Goal: Transaction & Acquisition: Purchase product/service

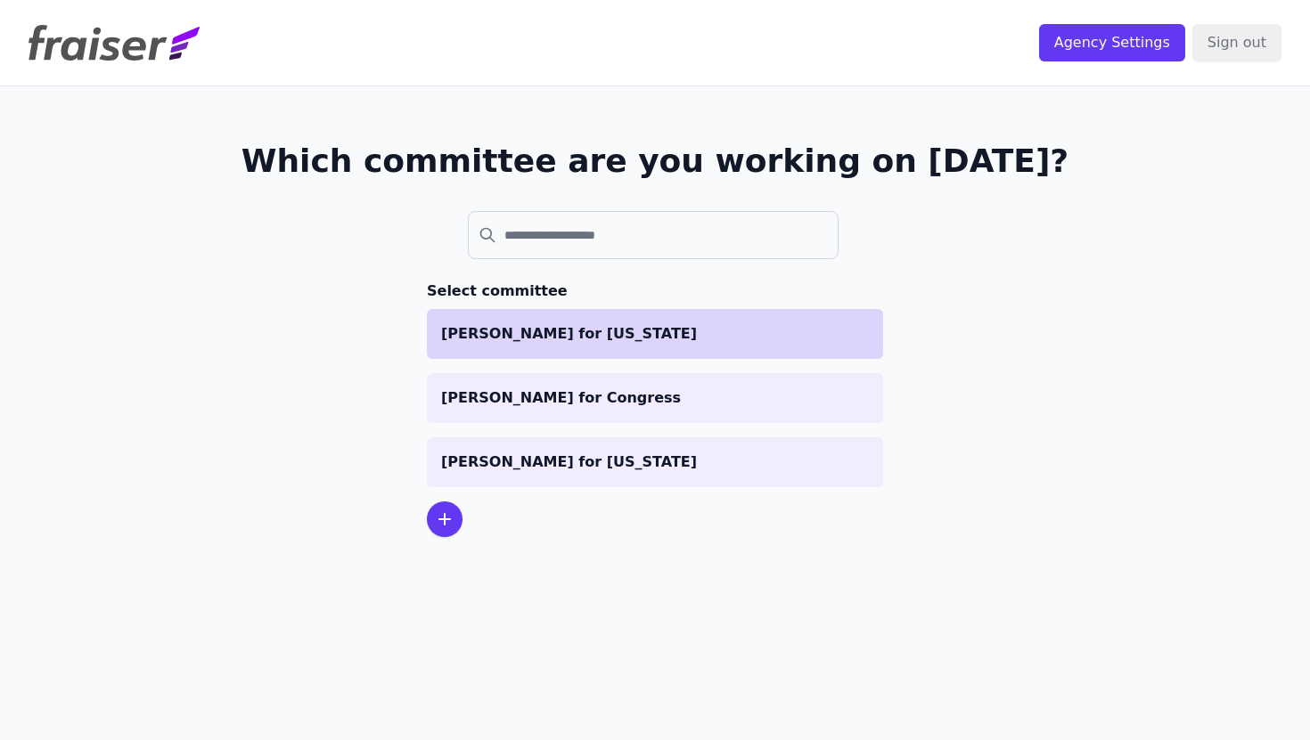
click at [604, 339] on p "[PERSON_NAME] for [US_STATE]" at bounding box center [655, 333] width 428 height 21
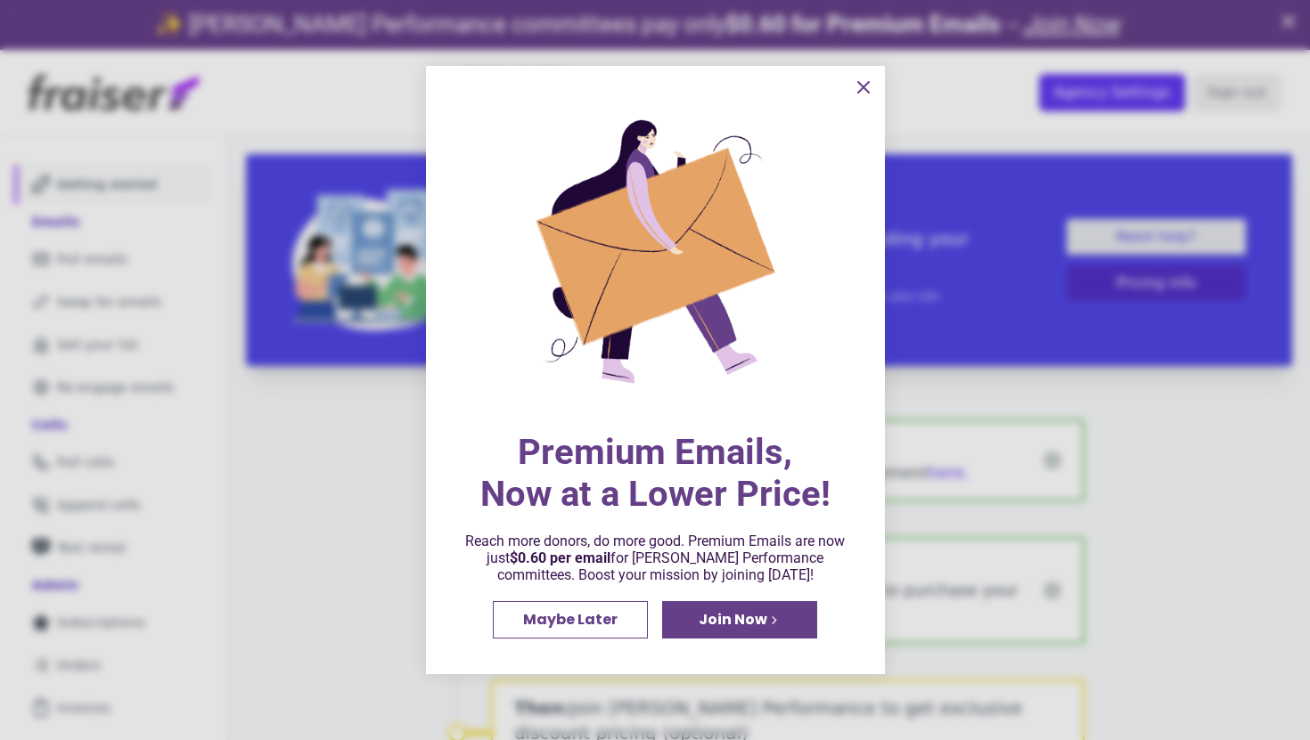
click at [147, 218] on div at bounding box center [655, 370] width 1310 height 740
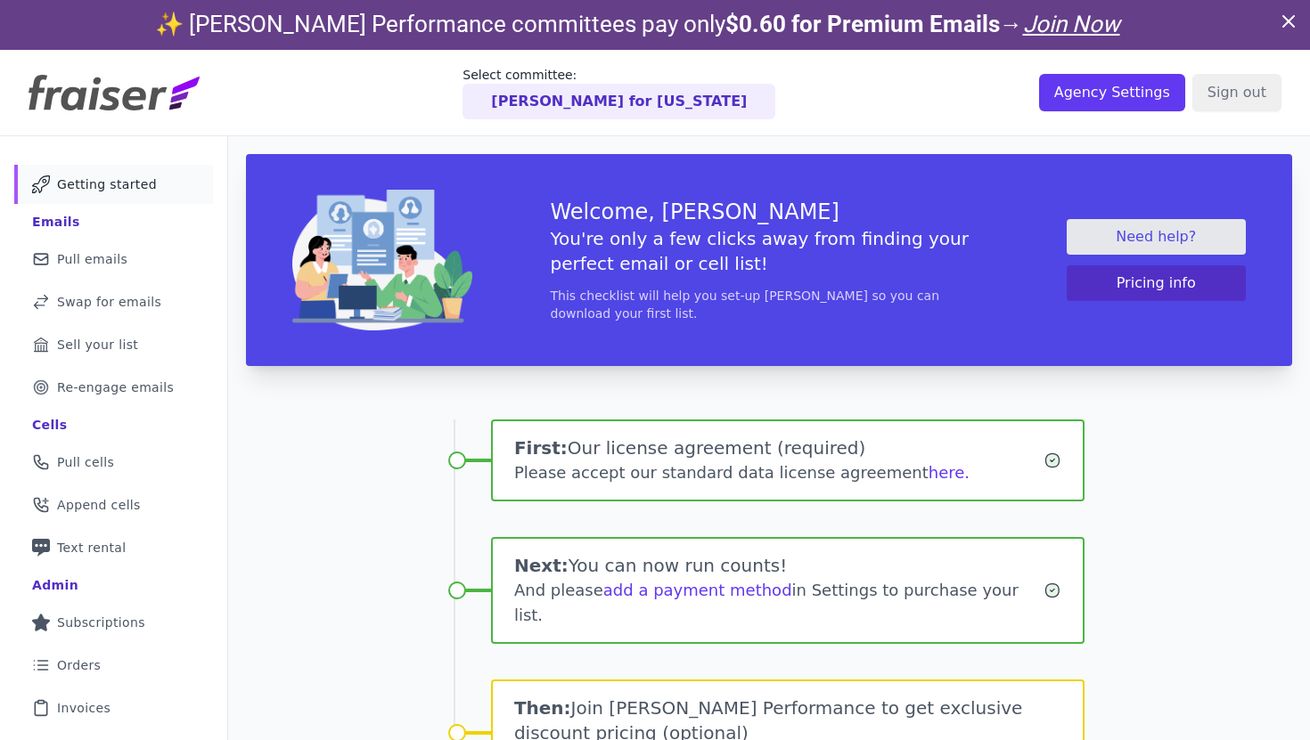
click at [123, 237] on ul "Mail Icon Outline of a mail envelope Getting started Emails Mail Icon Outline o…" at bounding box center [113, 510] width 199 height 691
click at [117, 265] on span "Pull emails" at bounding box center [92, 259] width 70 height 18
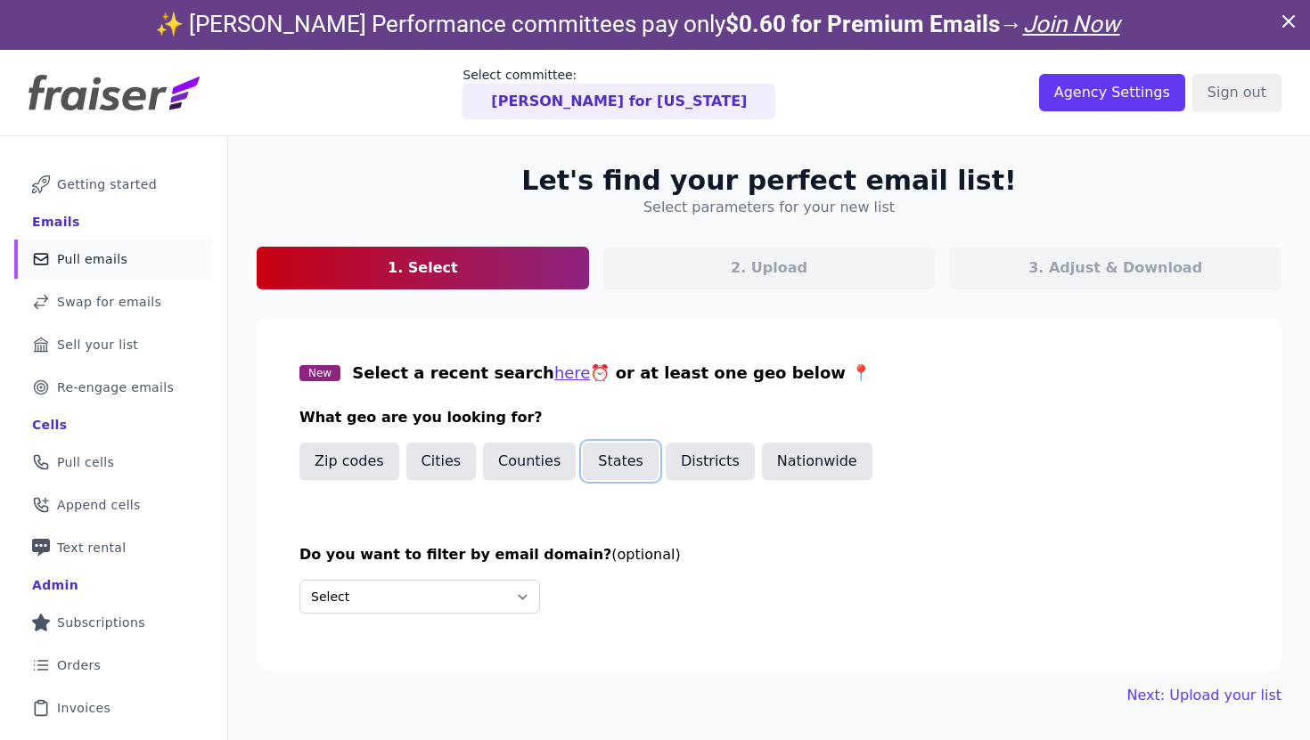
click at [609, 462] on button "States" at bounding box center [621, 461] width 76 height 37
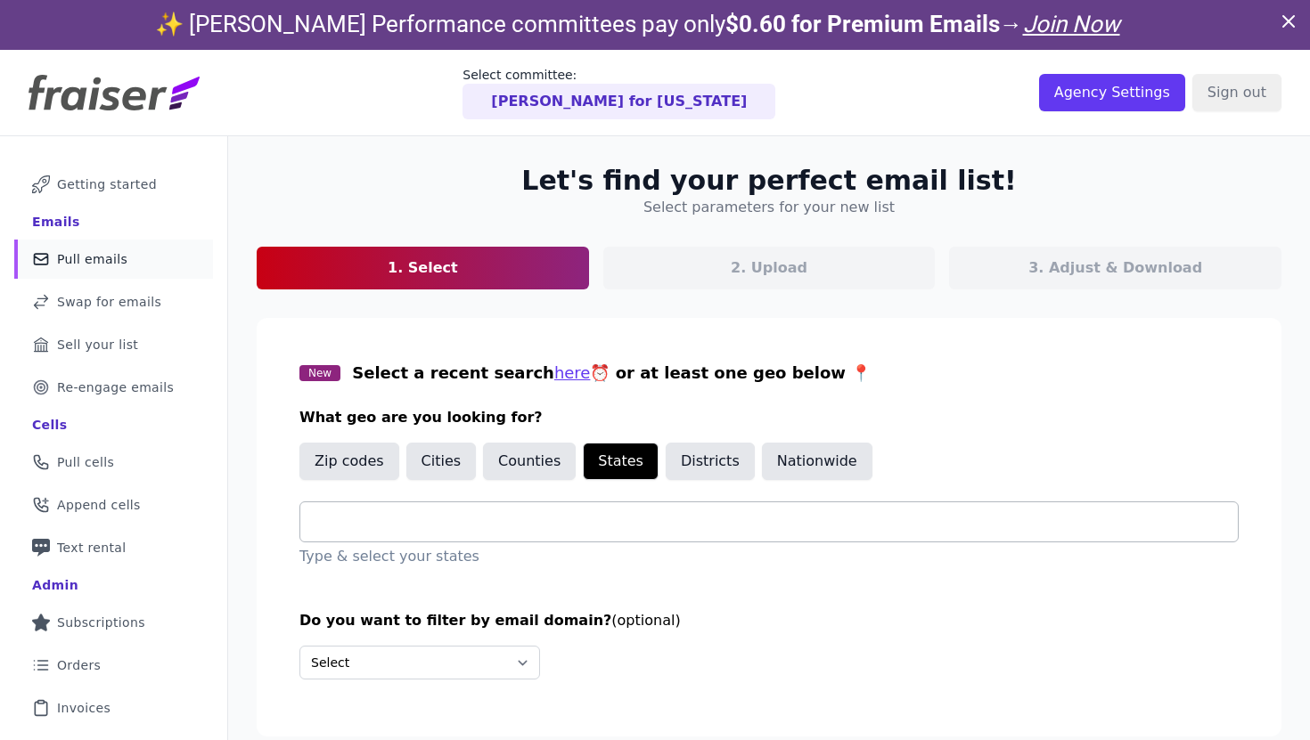
click at [500, 539] on div at bounding box center [775, 521] width 923 height 39
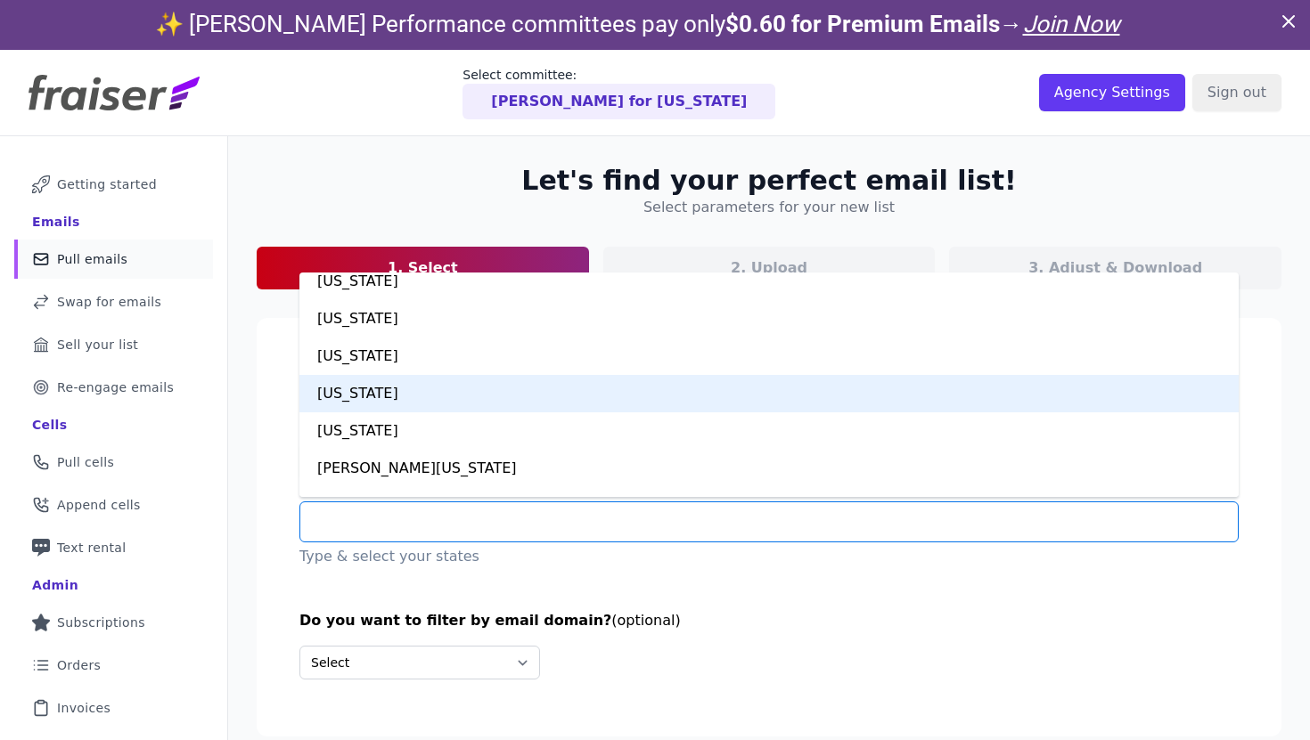
scroll to position [701, 0]
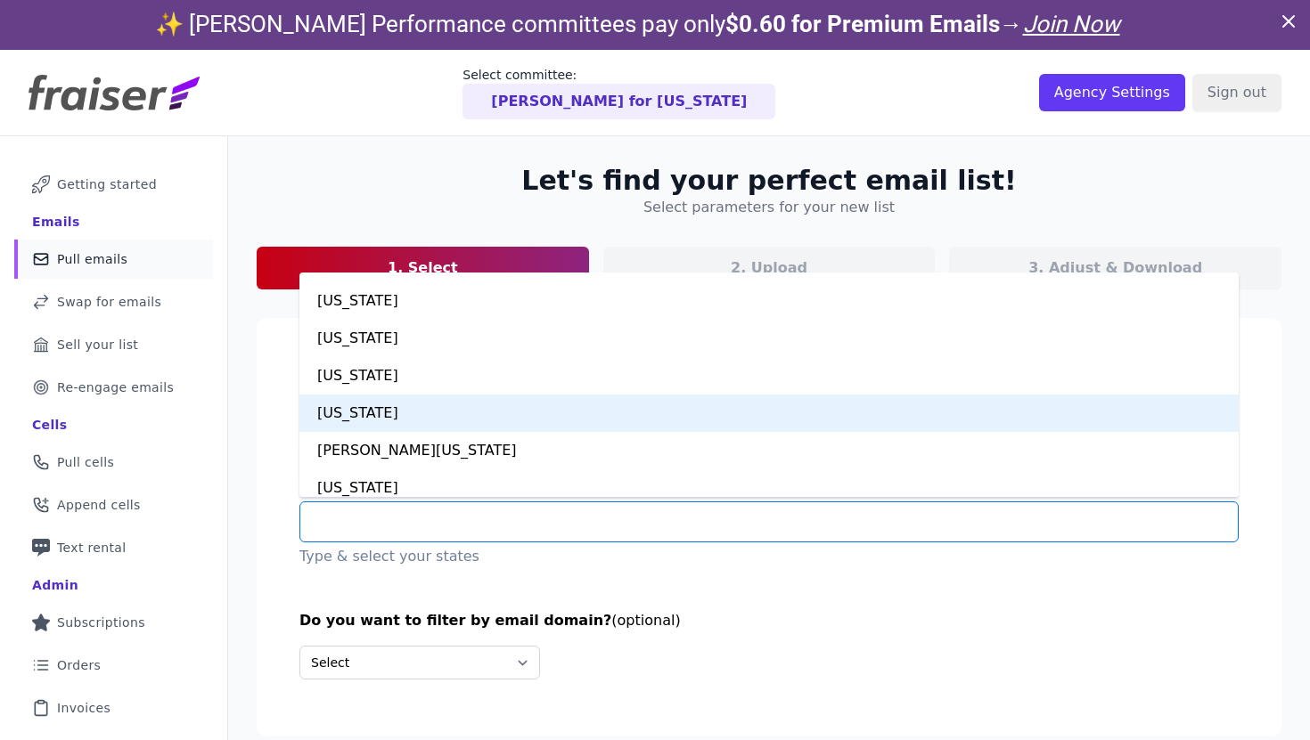
click at [470, 416] on div "Maine" at bounding box center [768, 413] width 939 height 37
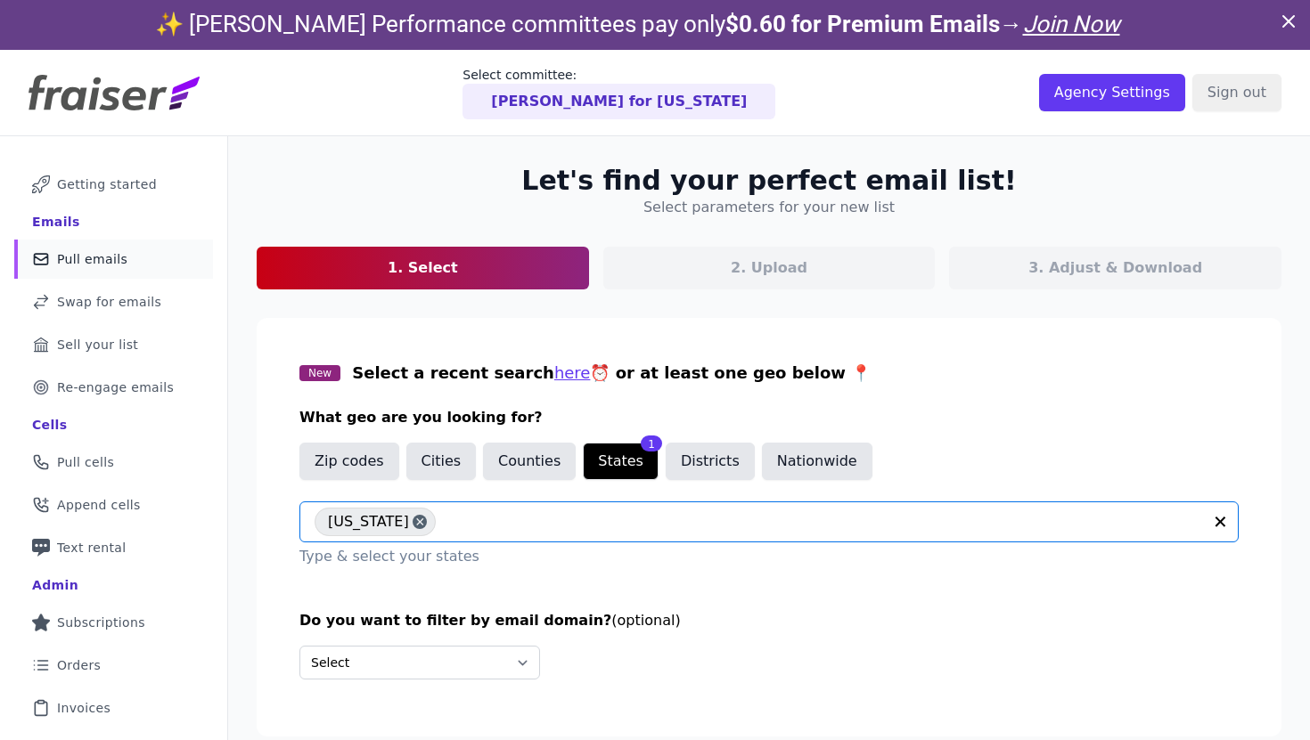
scroll to position [86, 0]
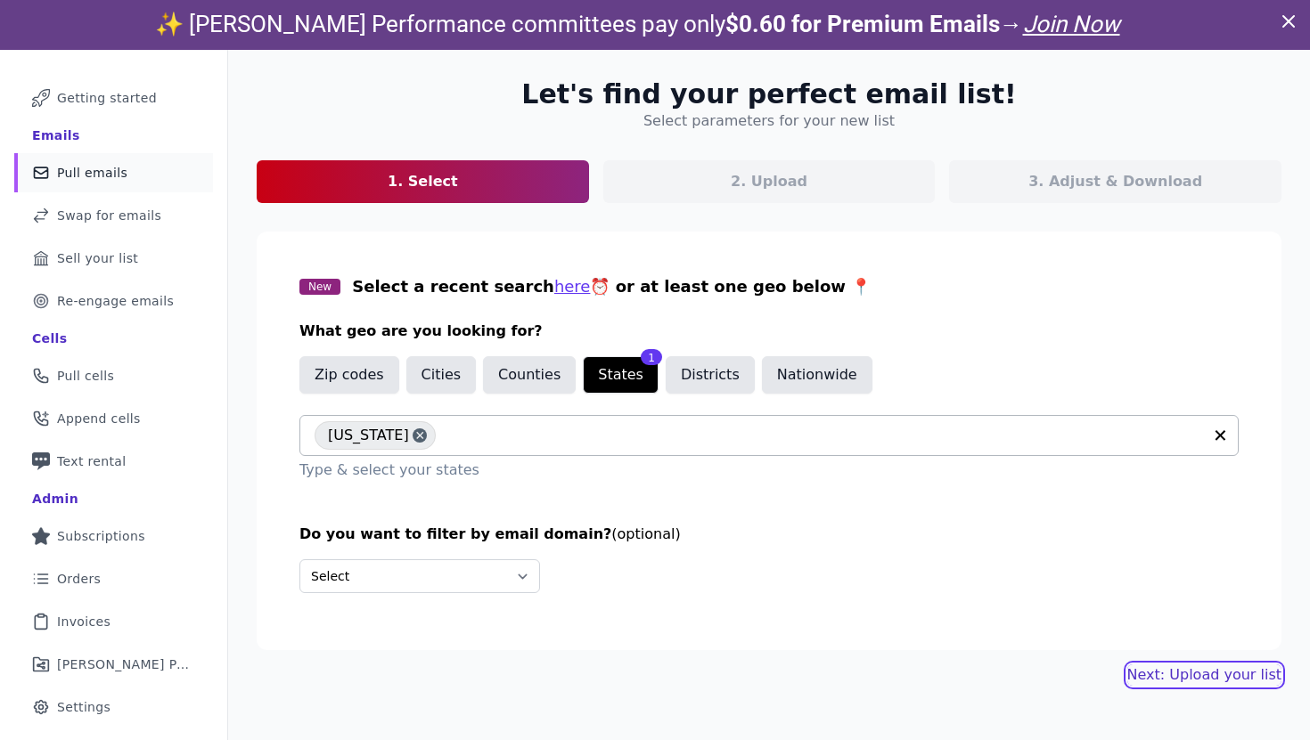
click at [1207, 682] on link "Next: Upload your list" at bounding box center [1204, 675] width 154 height 21
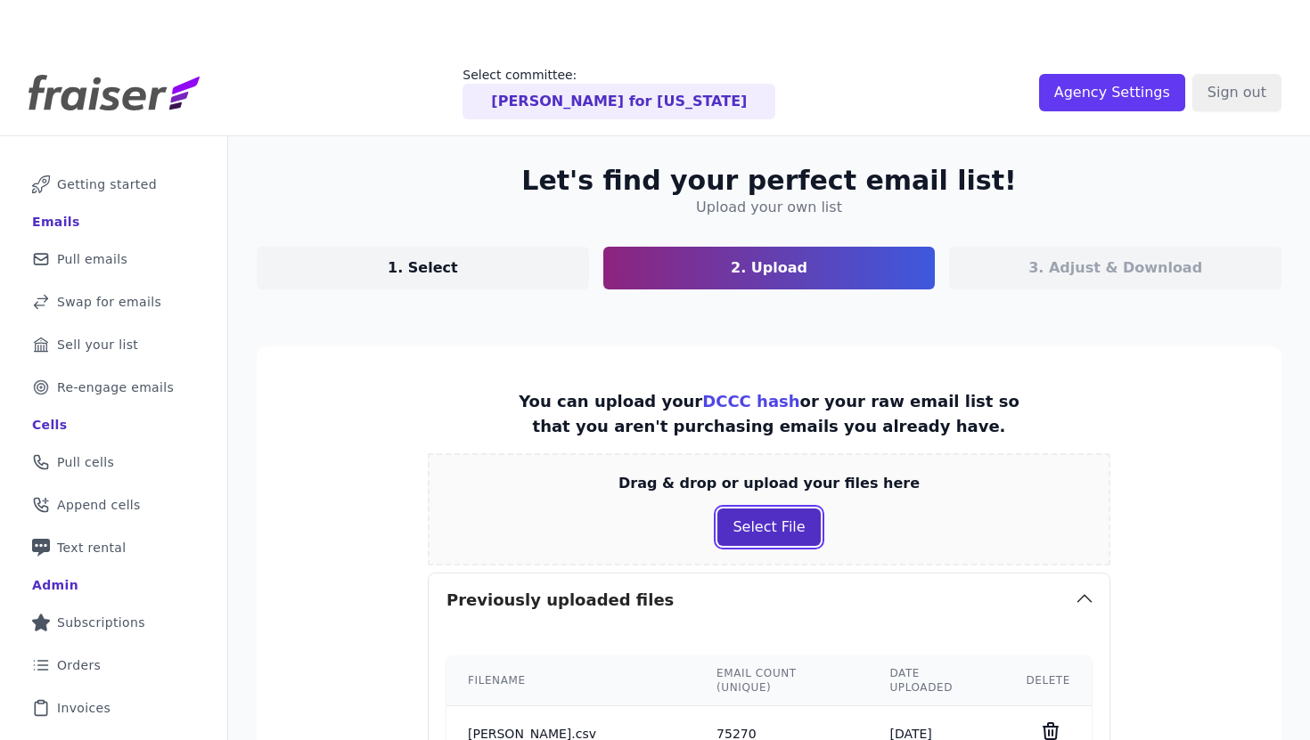
click at [778, 470] on div "Drag & drop or upload your files here Select File" at bounding box center [769, 509] width 682 height 112
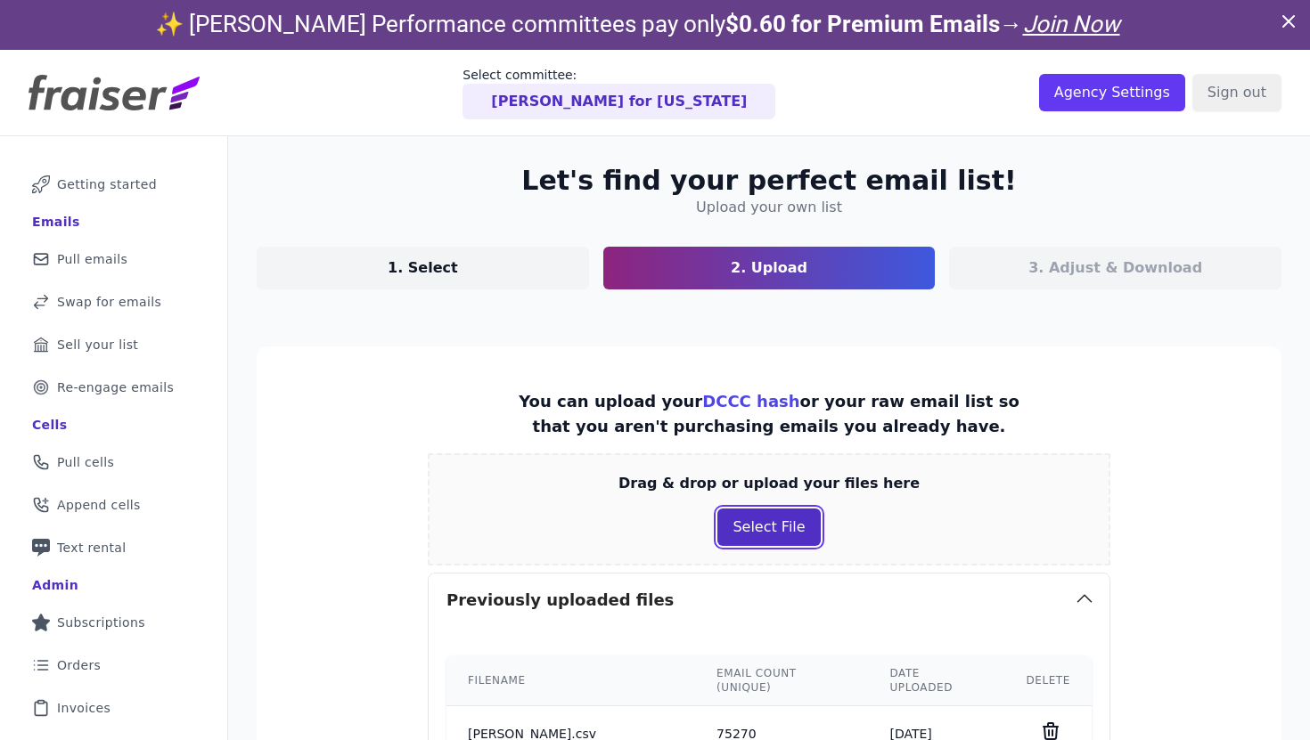
click at [748, 532] on button "Select File" at bounding box center [768, 527] width 102 height 37
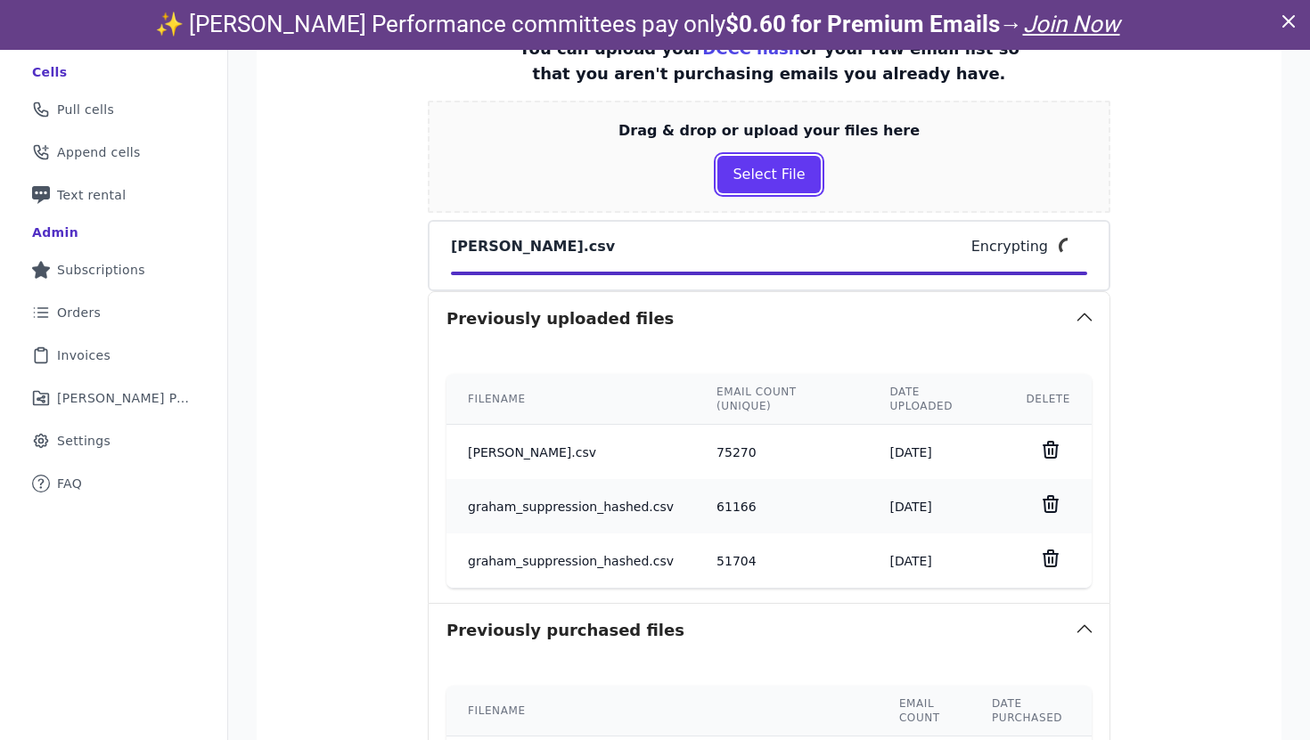
scroll to position [358, 0]
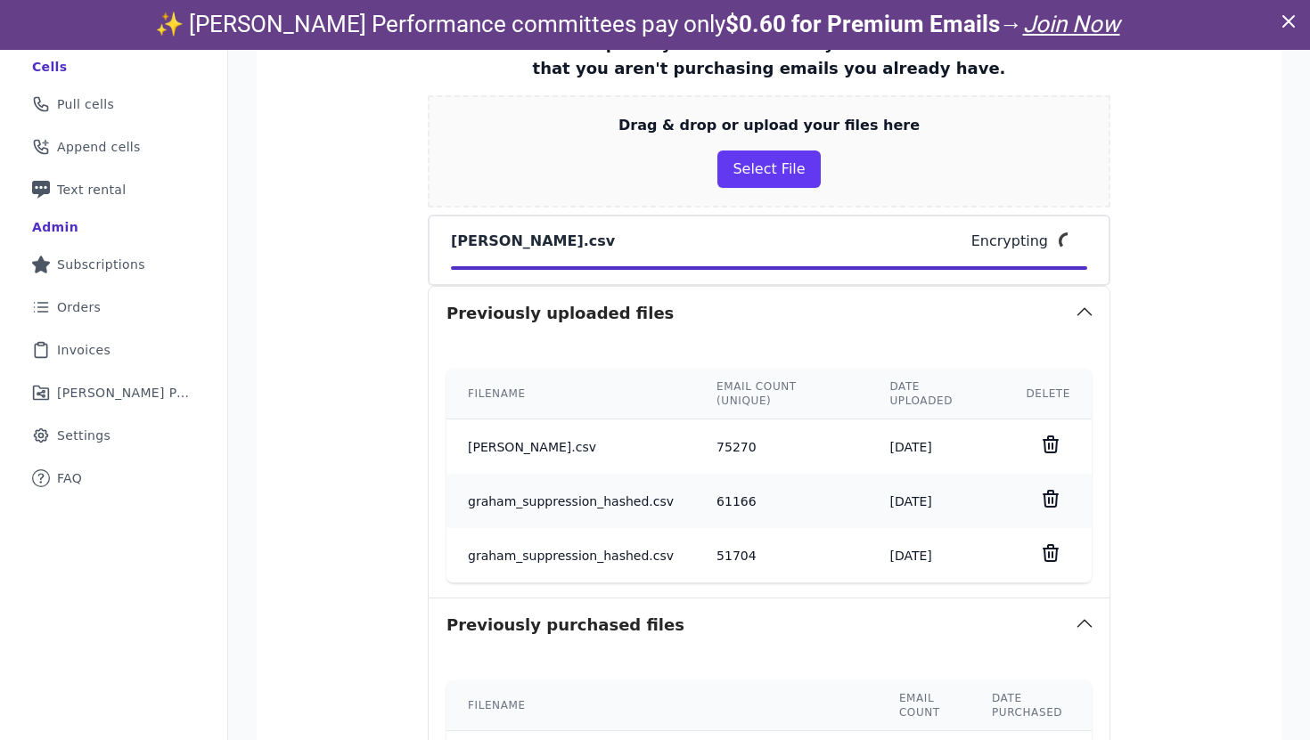
click at [1049, 544] on icon at bounding box center [1050, 553] width 21 height 21
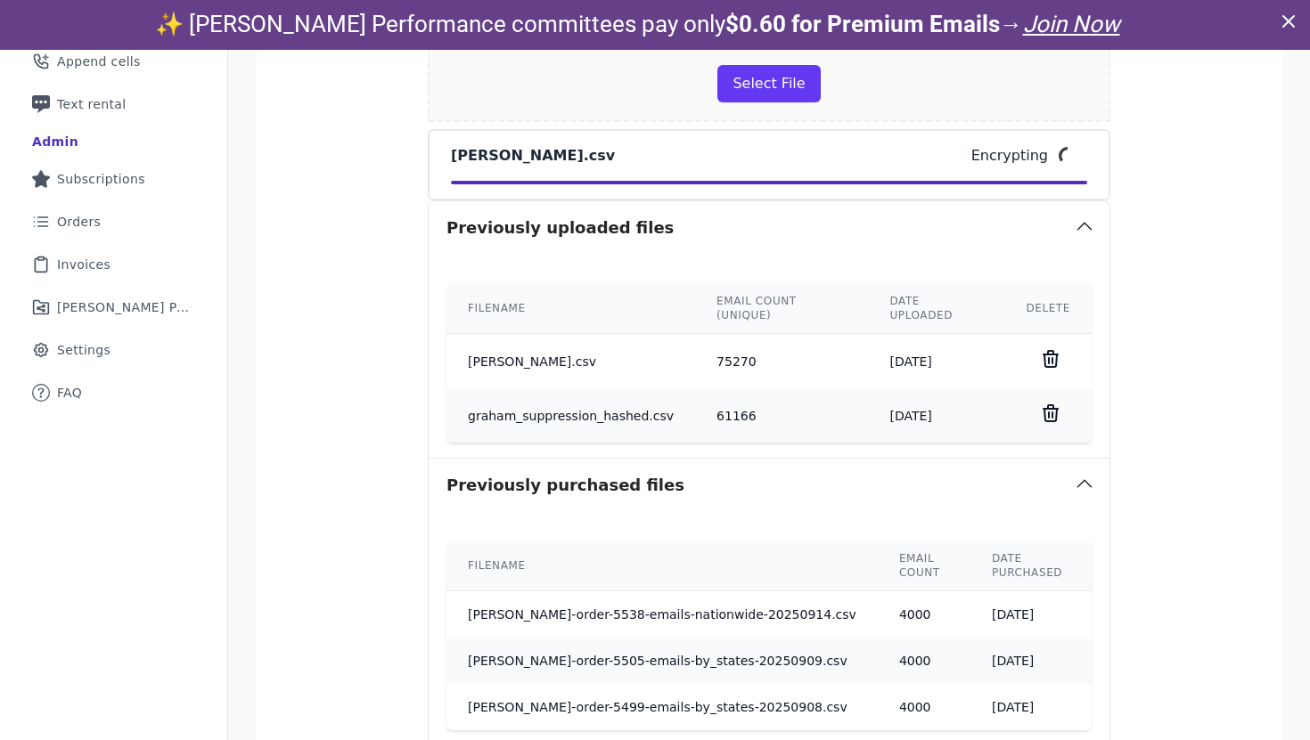
scroll to position [519, 0]
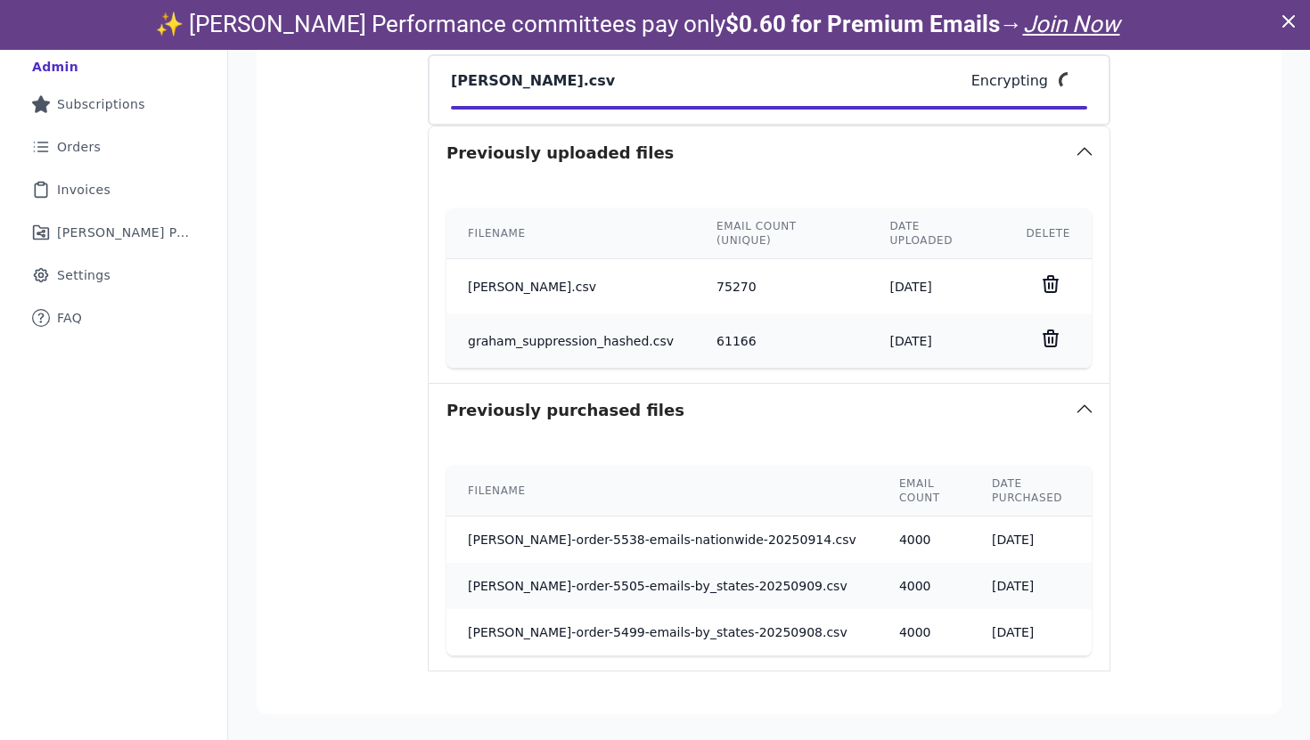
click at [1022, 739] on label "Please confirm you have all correct lists uploaded." at bounding box center [1124, 752] width 314 height 18
click at [960, 739] on input "Please confirm you have all correct lists uploaded." at bounding box center [952, 752] width 14 height 14
checkbox input "true"
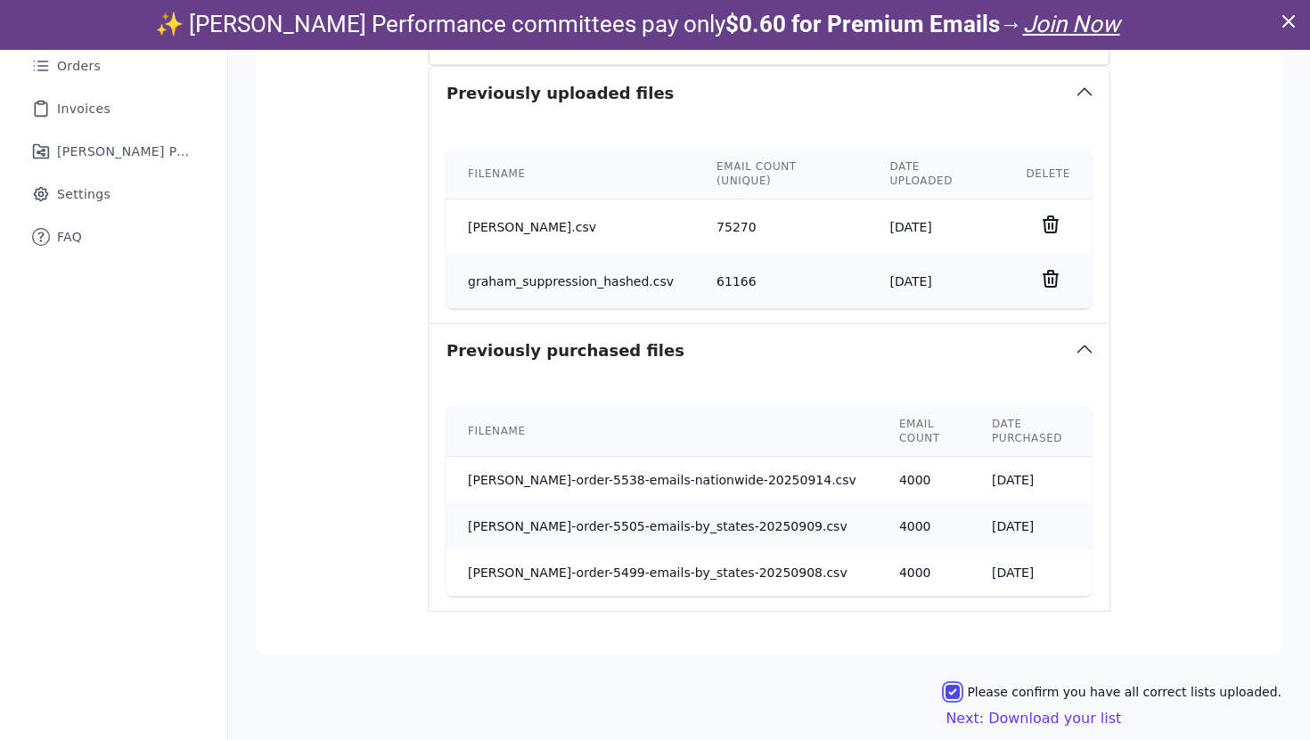
scroll to position [50, 0]
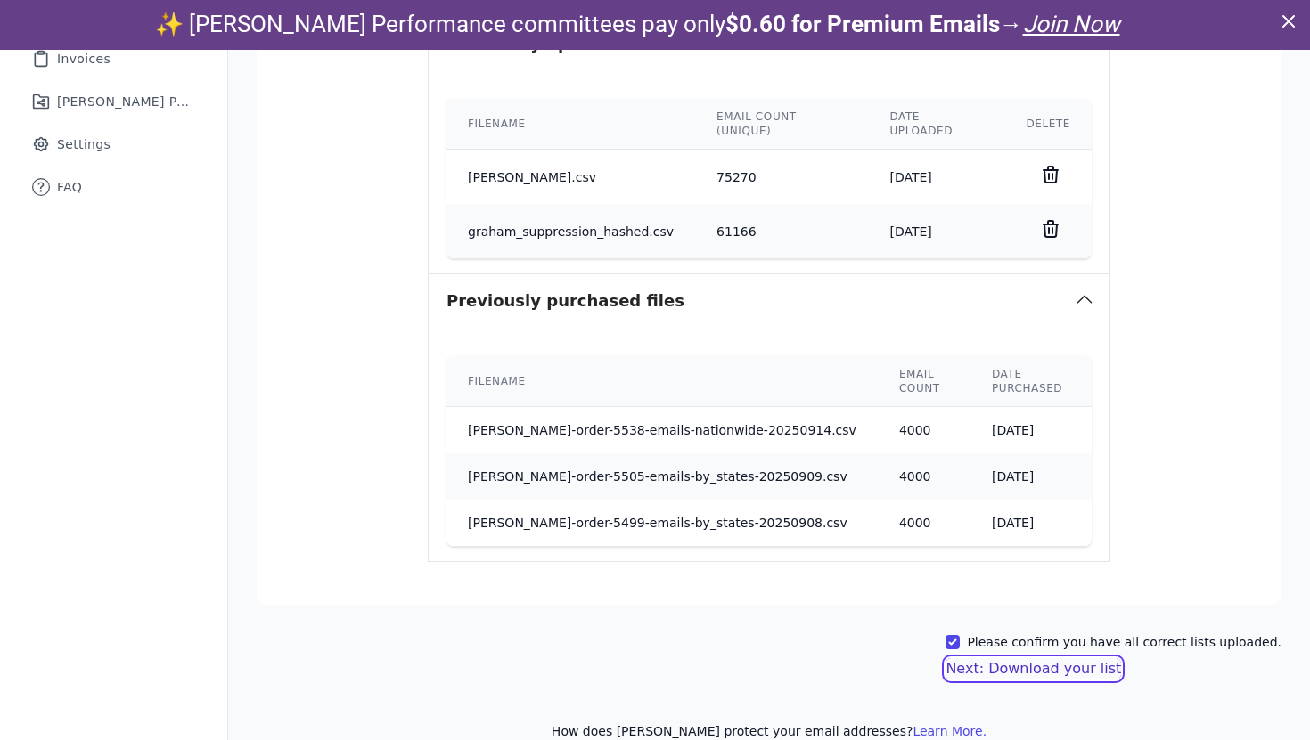
click at [1076, 658] on button "Next: Download your list" at bounding box center [1033, 668] width 176 height 21
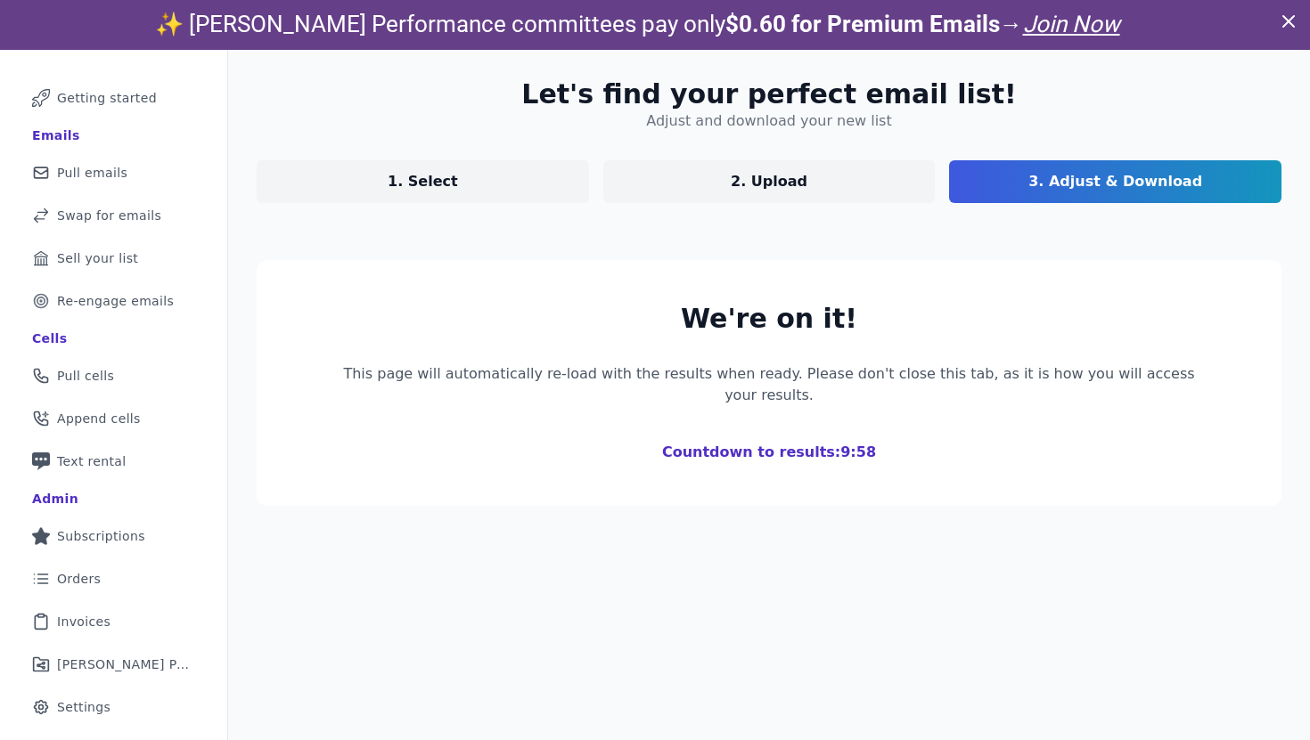
scroll to position [265, 0]
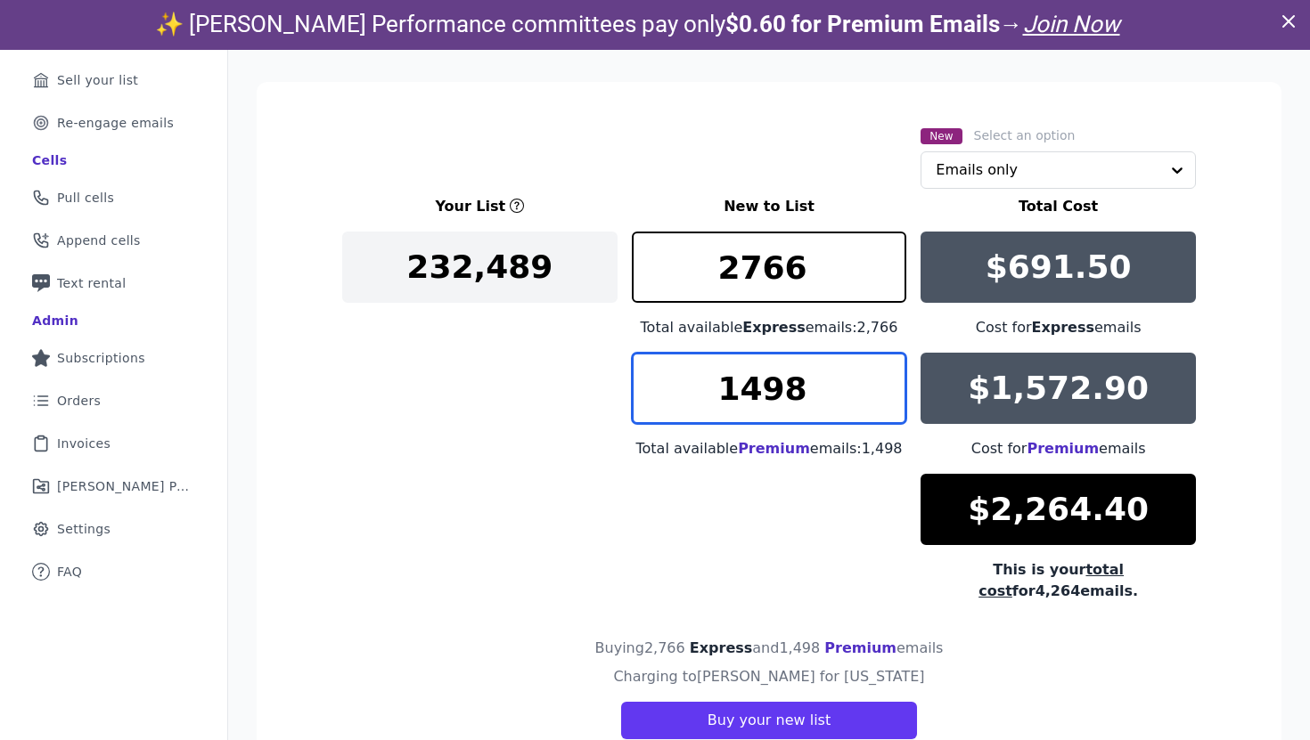
drag, startPoint x: 828, startPoint y: 395, endPoint x: 646, endPoint y: 390, distance: 181.8
click at [647, 390] on input "1498" at bounding box center [769, 388] width 275 height 71
type input "0"
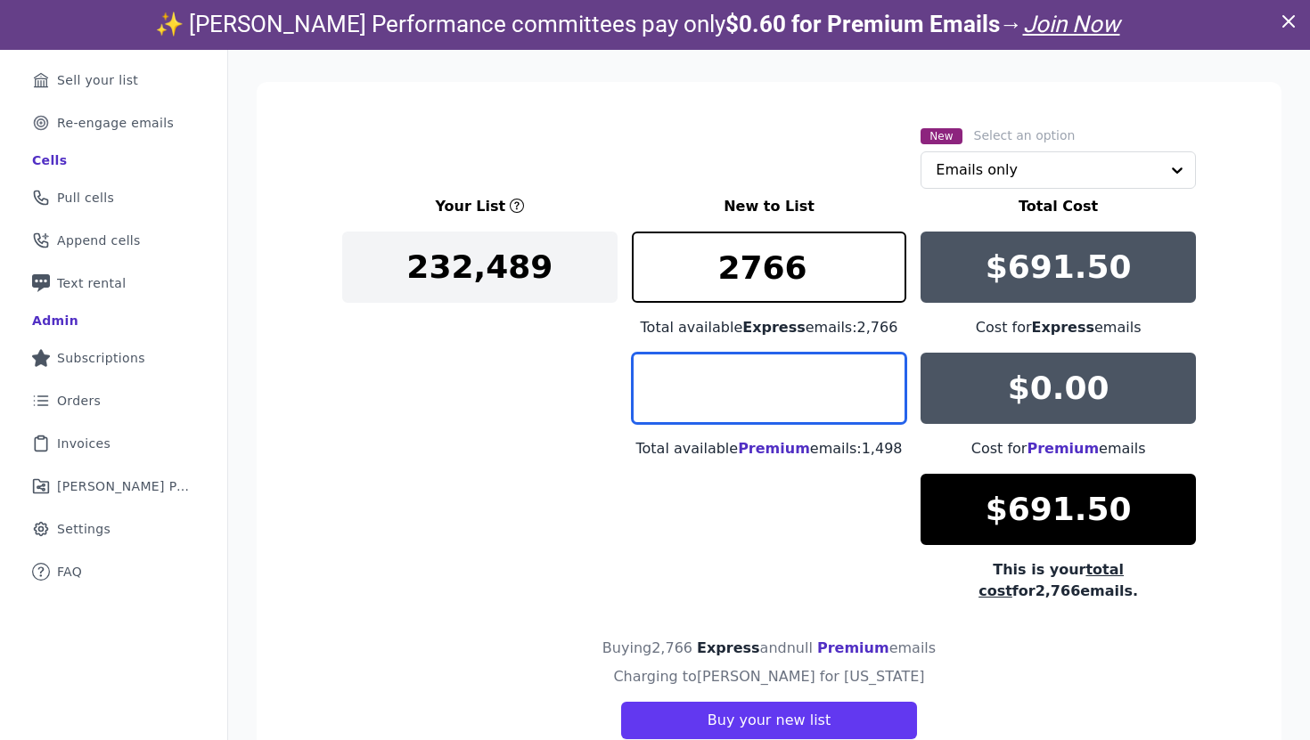
type input "1"
type input "2"
type input "3"
type input "4"
type input "5"
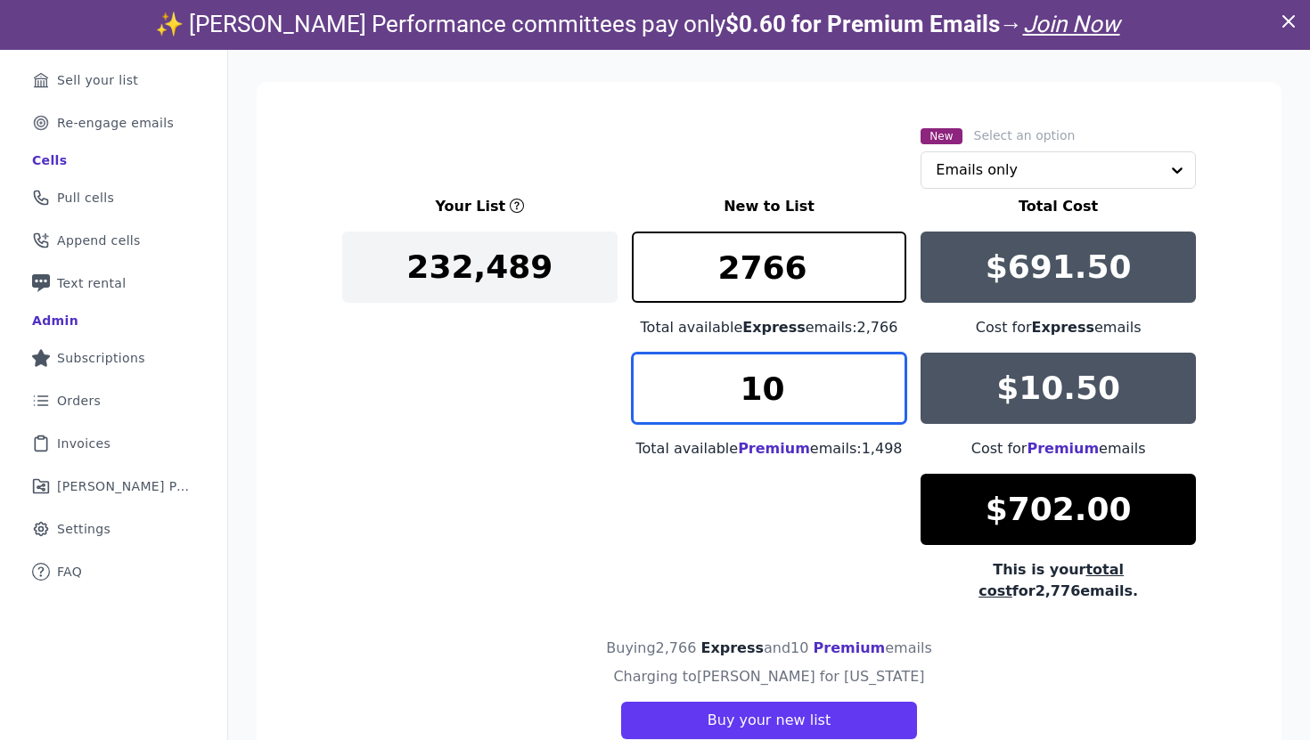
type input "1"
type input "294"
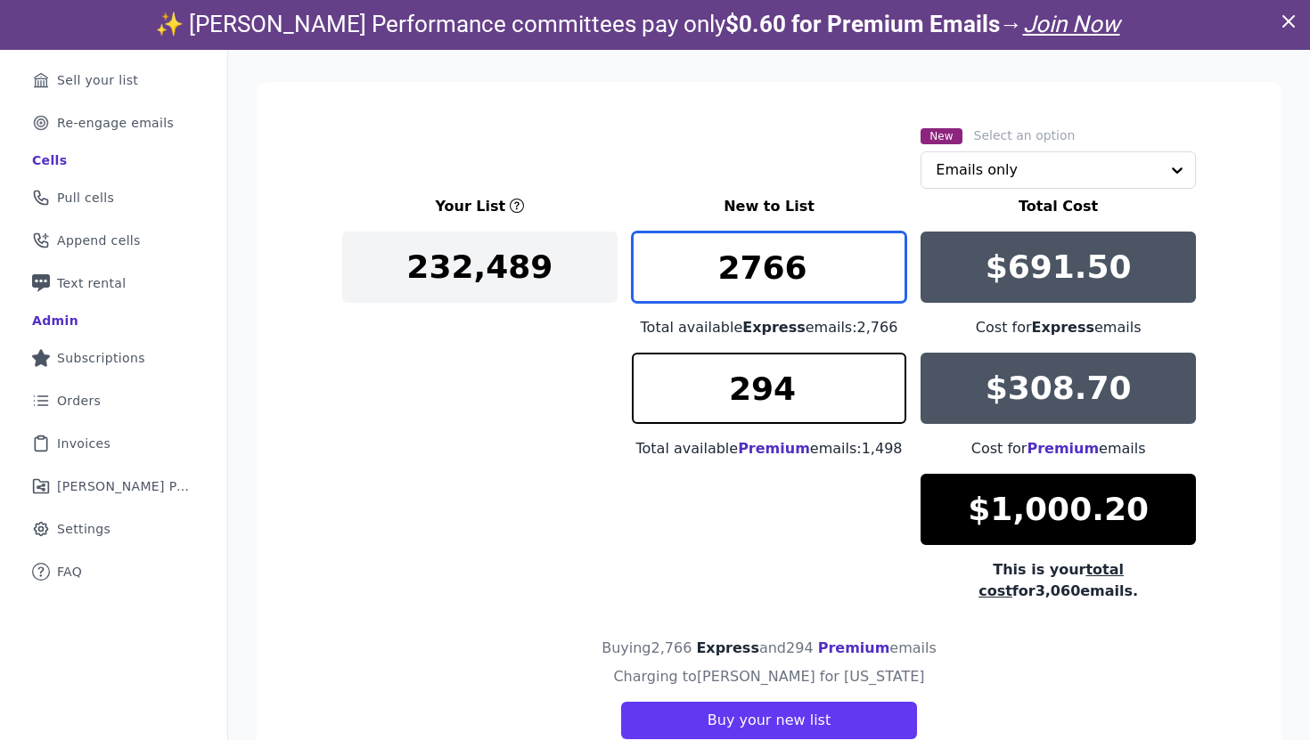
click at [812, 265] on input "2766" at bounding box center [769, 267] width 275 height 71
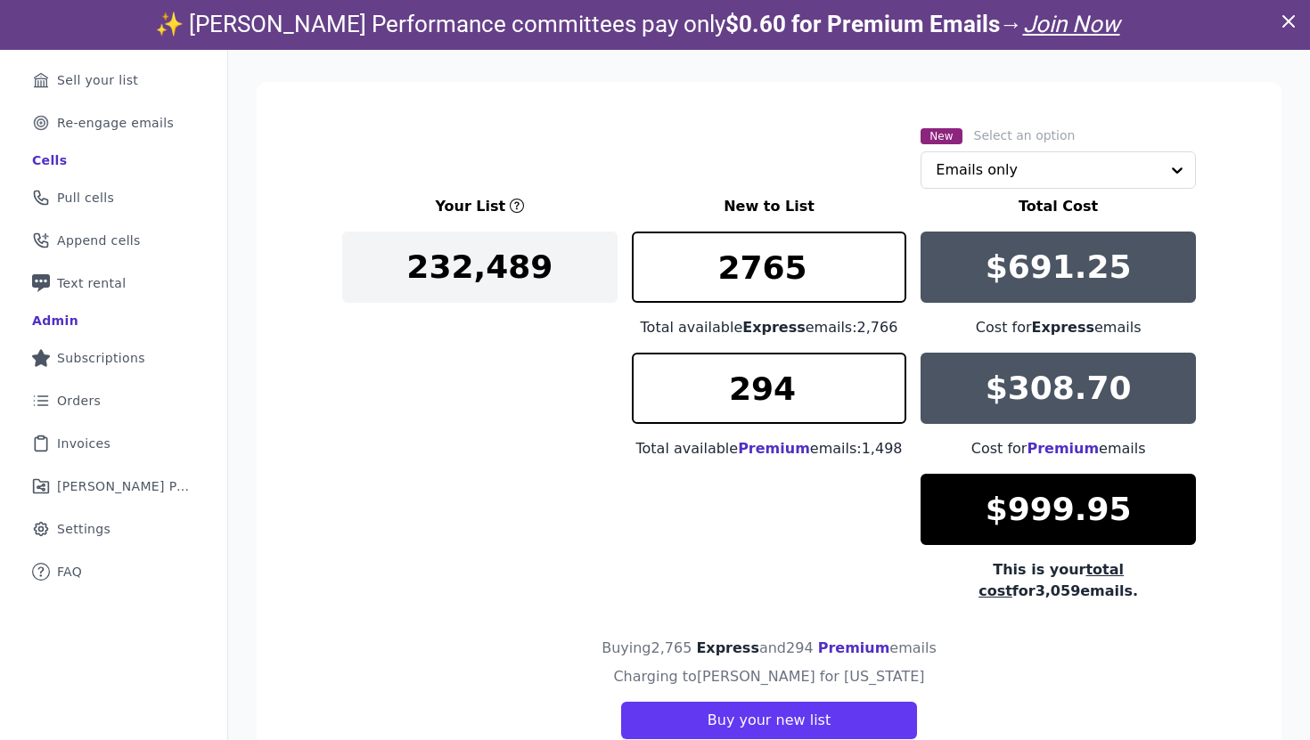
click at [552, 472] on div "Your List New to List Total Cost 232,489 2765 Total available Express emails: 2…" at bounding box center [769, 399] width 854 height 406
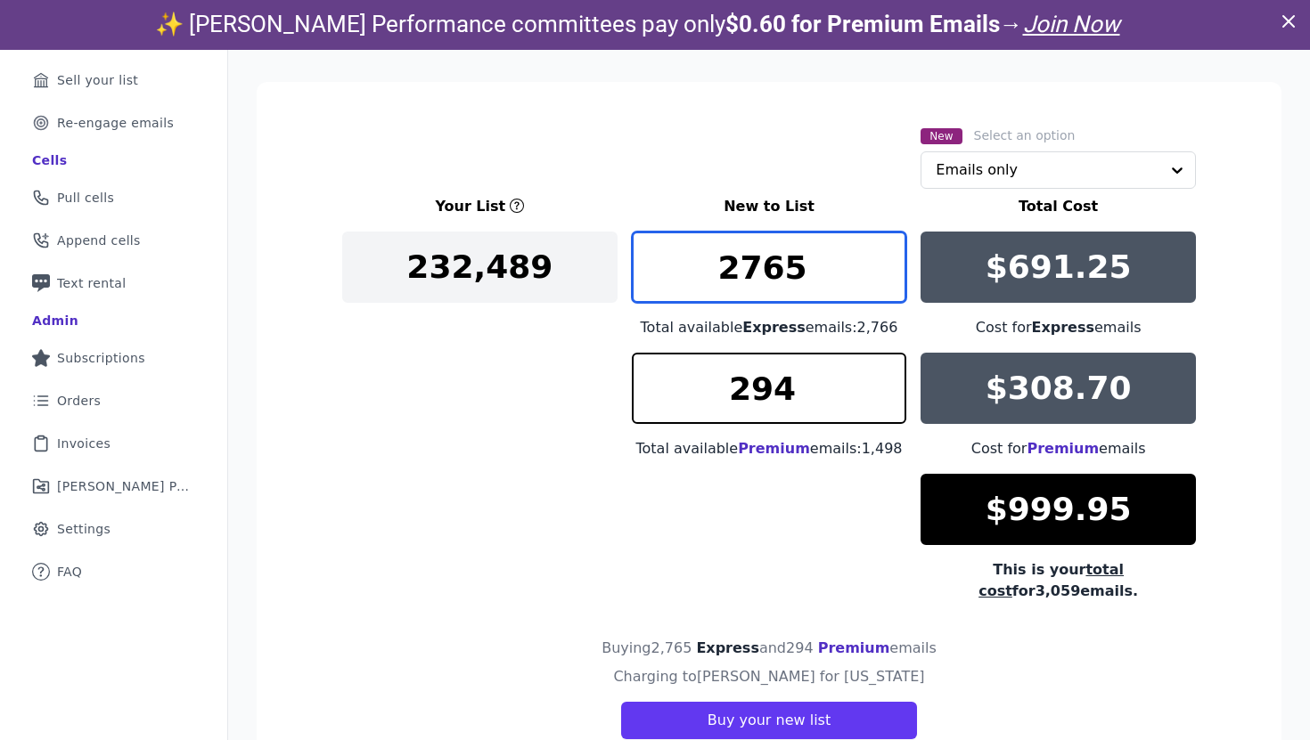
click at [796, 276] on input "2765" at bounding box center [769, 267] width 275 height 71
type input "2766"
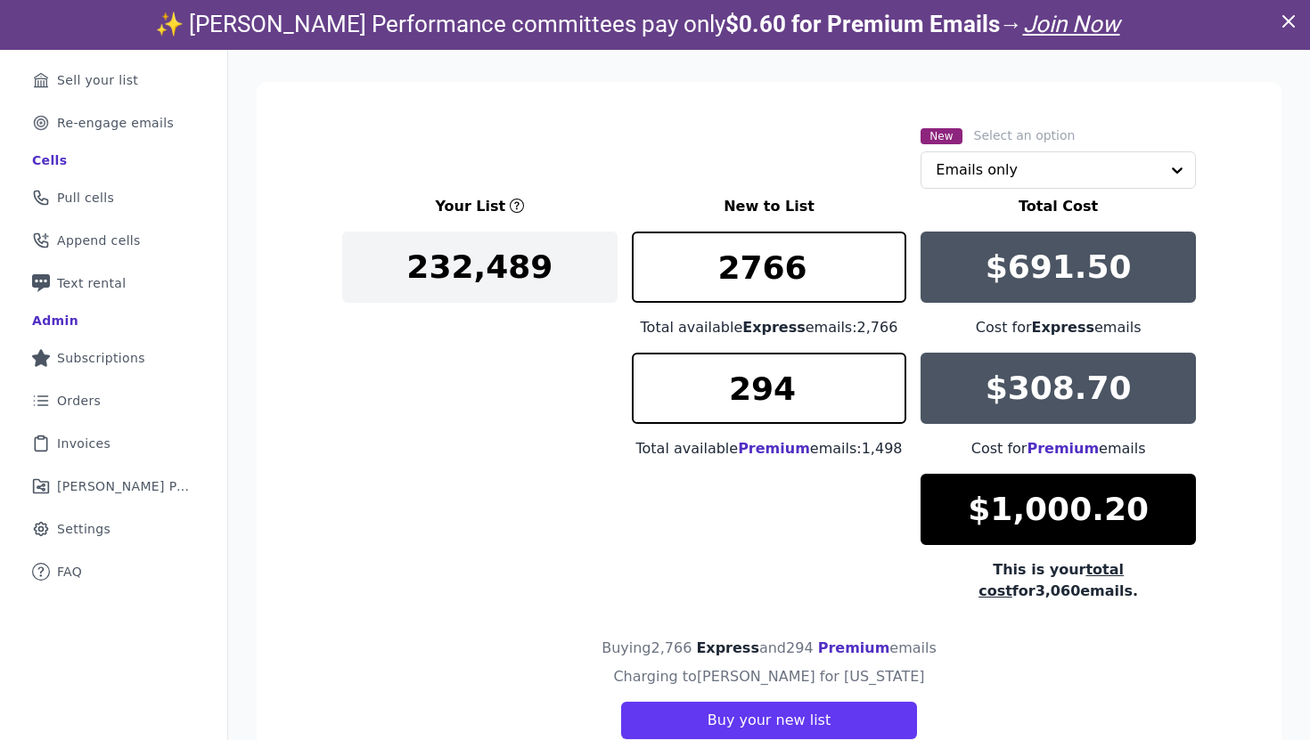
click at [543, 470] on div "Your List New to List Total Cost 232,489 2766 Total available Express emails: 2…" at bounding box center [769, 399] width 854 height 406
click at [801, 385] on input "294" at bounding box center [769, 388] width 275 height 71
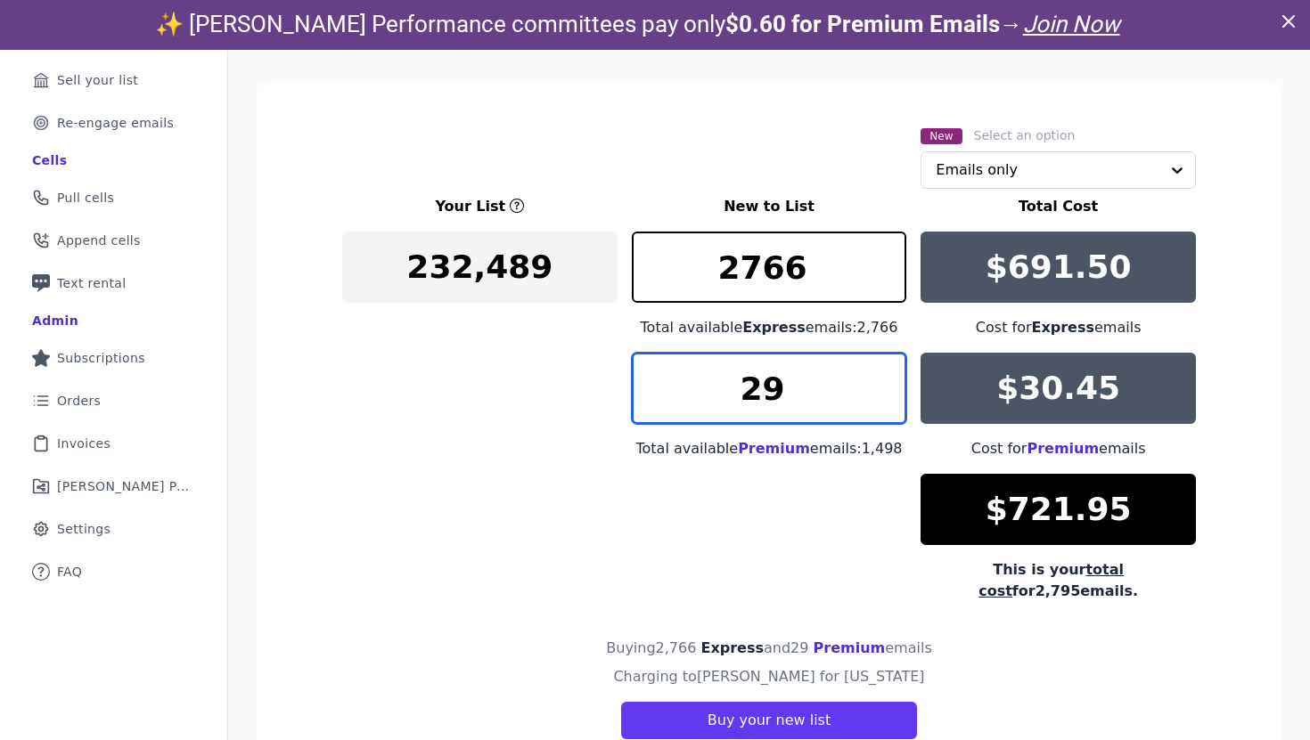
type input "294"
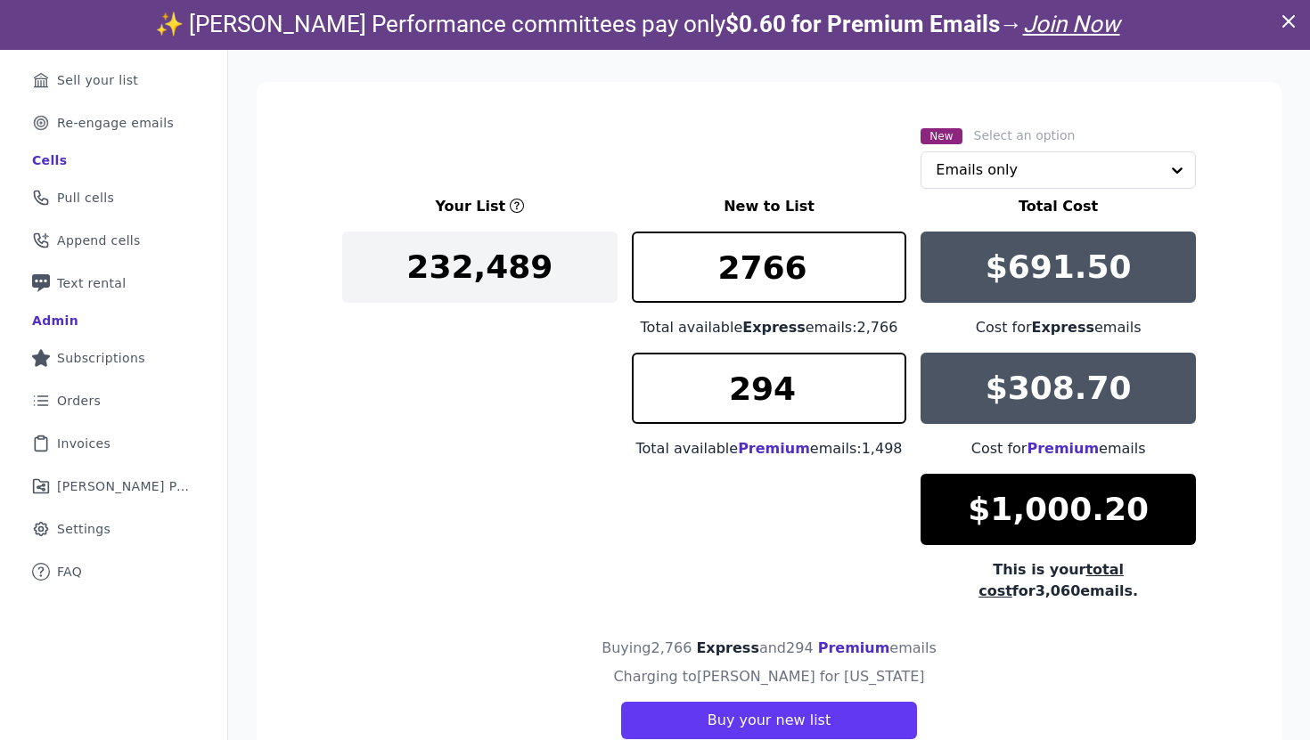
click at [568, 476] on div "Your List New to List Total Cost 232,489 2766 Total available Express emails: 2…" at bounding box center [769, 399] width 854 height 406
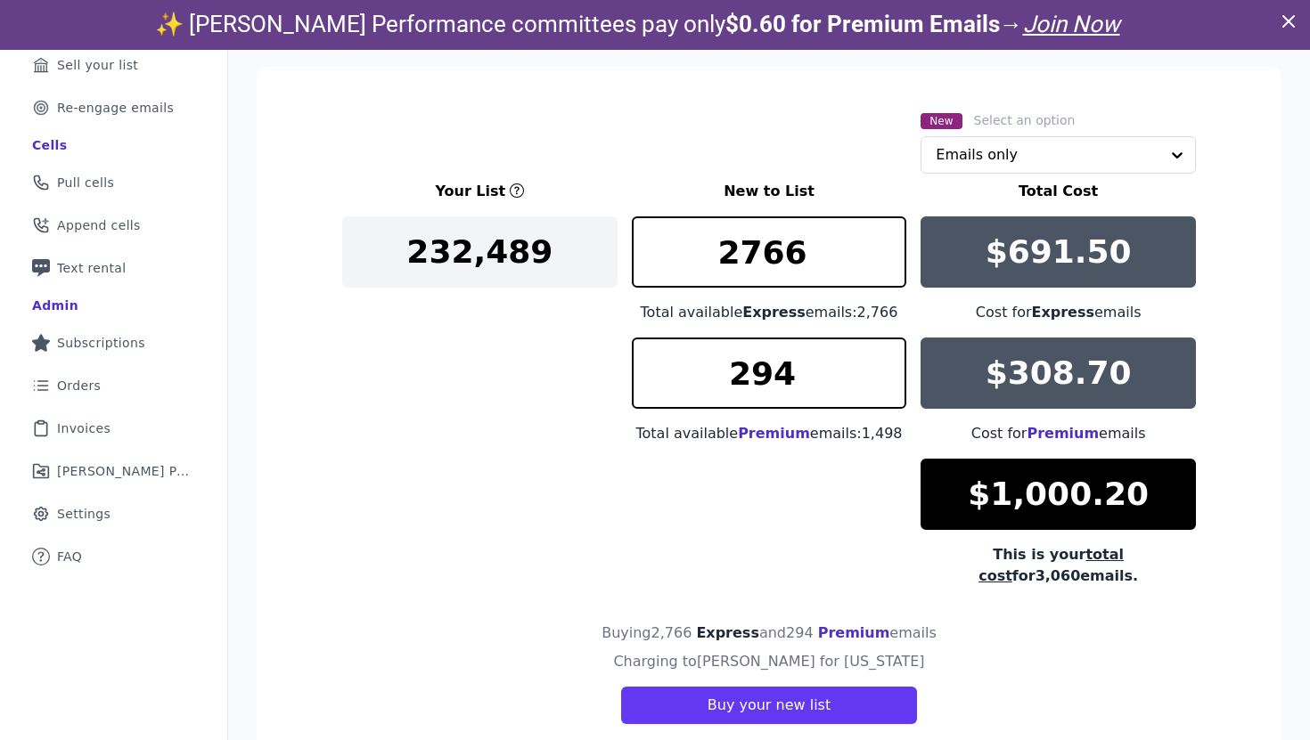
scroll to position [21, 0]
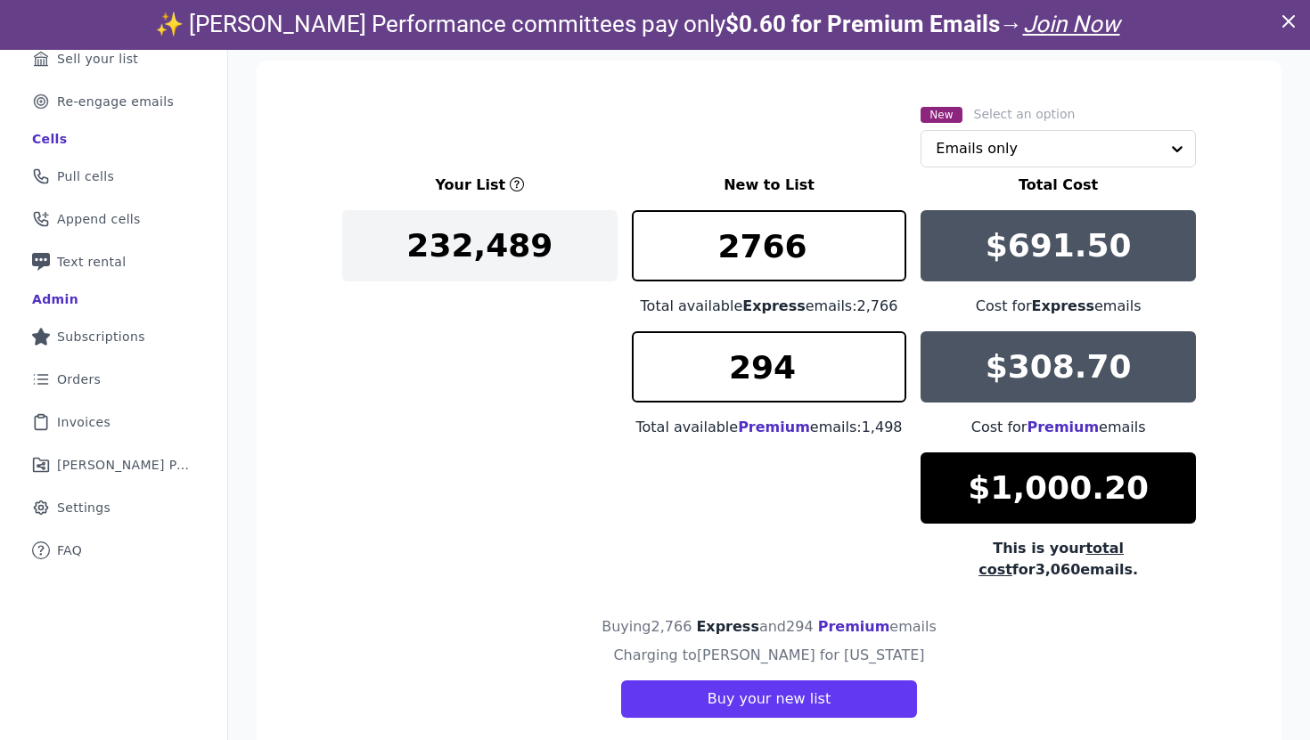
click at [568, 476] on div "Your List New to List Total Cost 232,489 2766 Total available Express emails: 2…" at bounding box center [769, 378] width 854 height 406
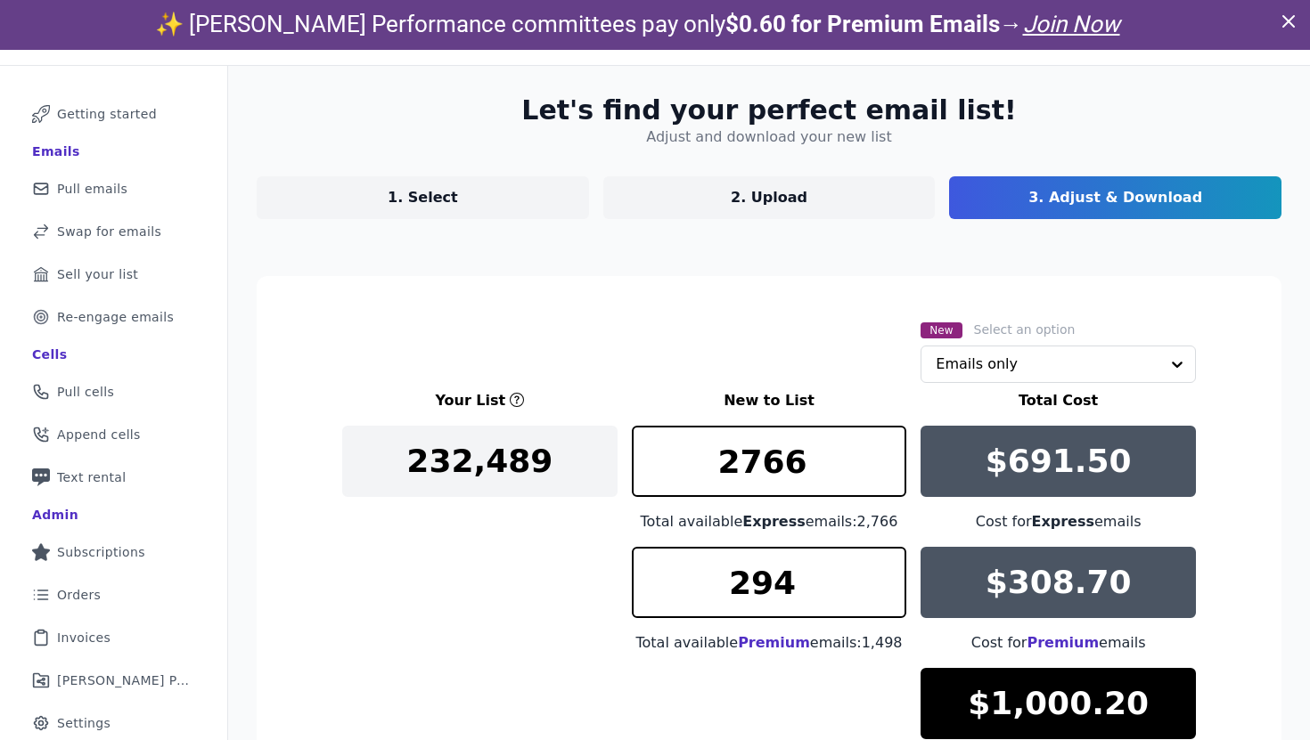
scroll to position [48, 0]
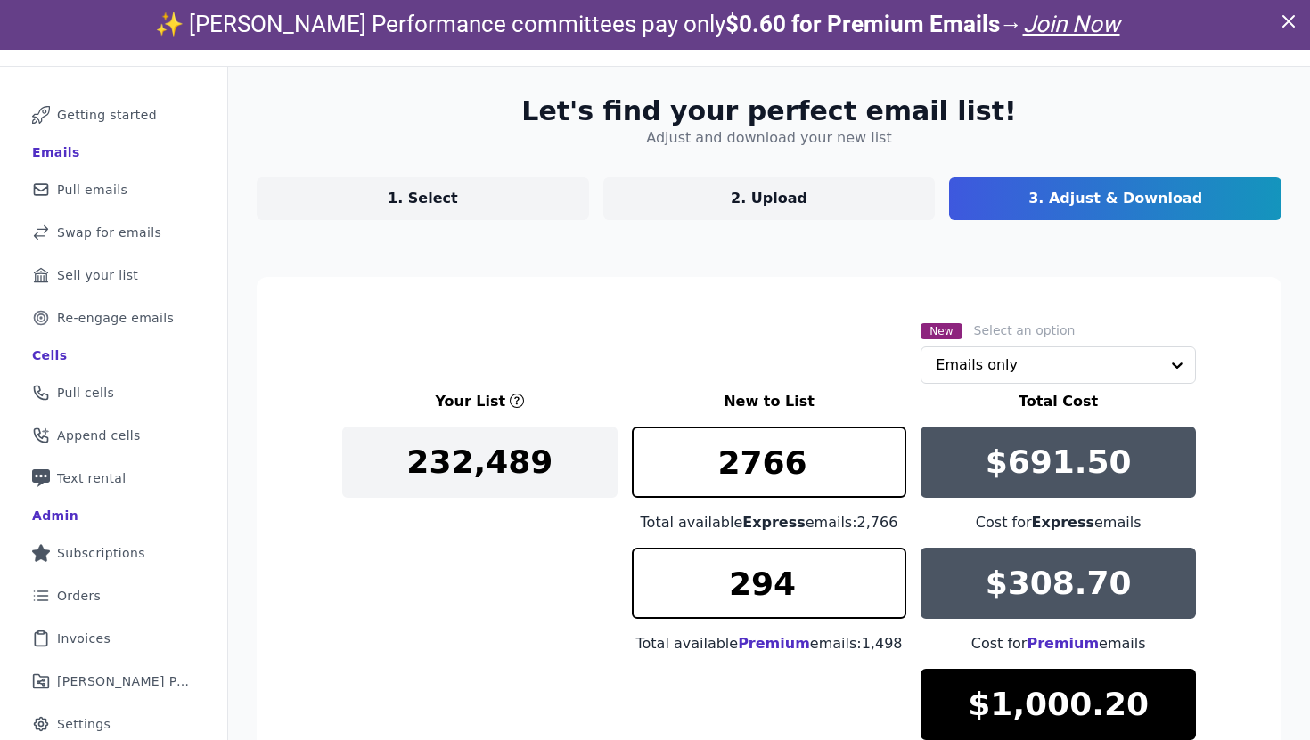
click at [466, 196] on link "1. Select" at bounding box center [423, 198] width 332 height 43
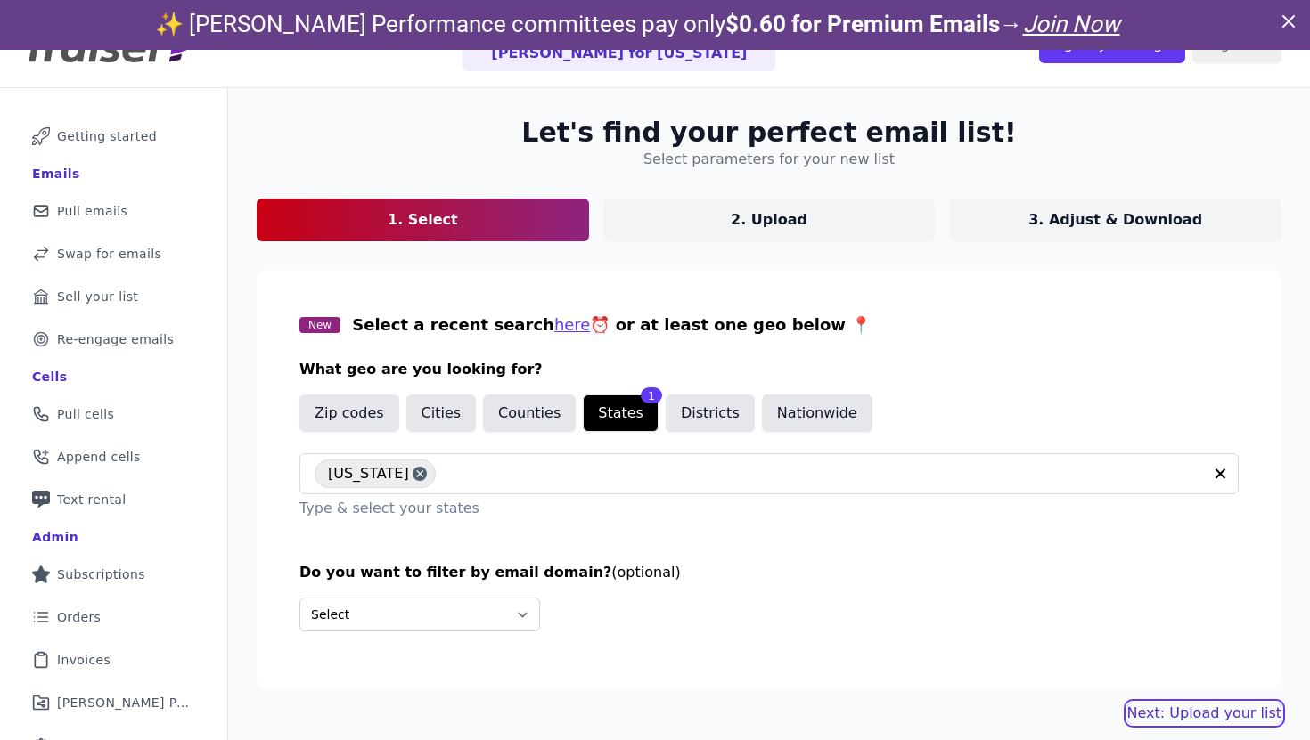
click at [1213, 713] on link "Next: Upload your list" at bounding box center [1204, 713] width 154 height 21
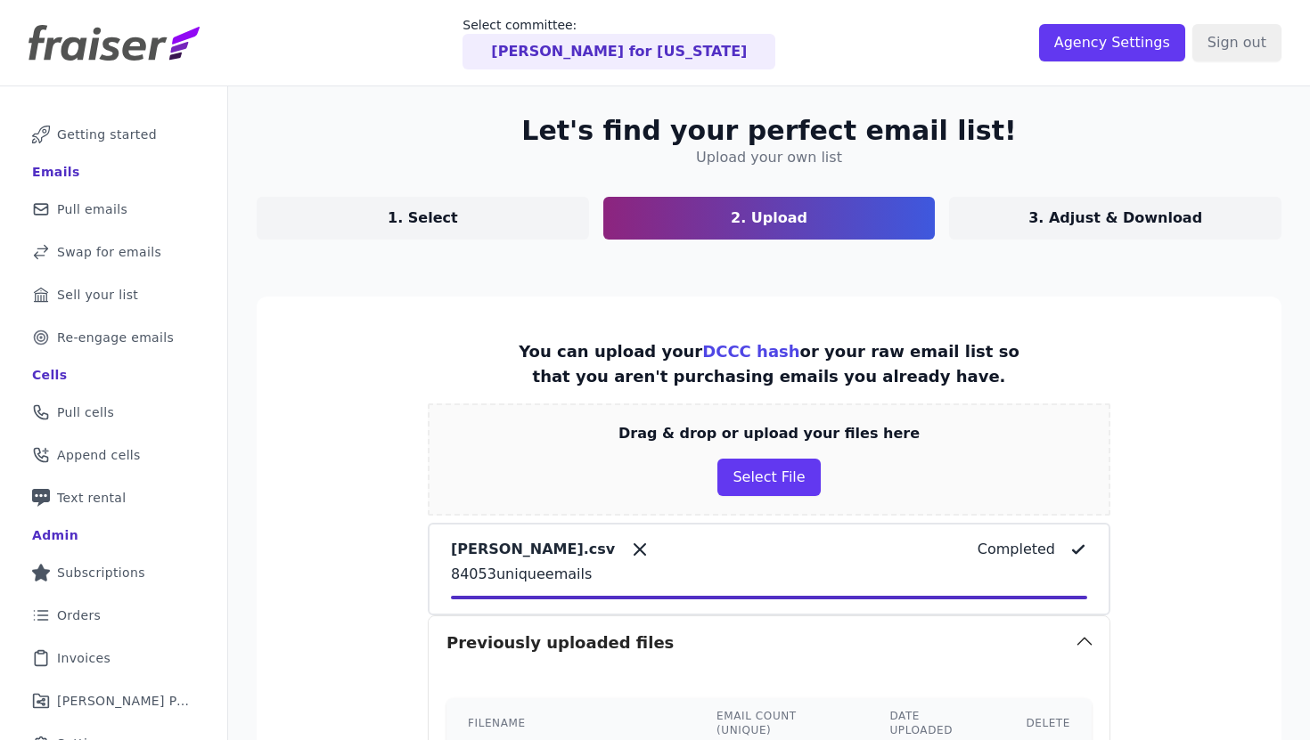
scroll to position [654, 0]
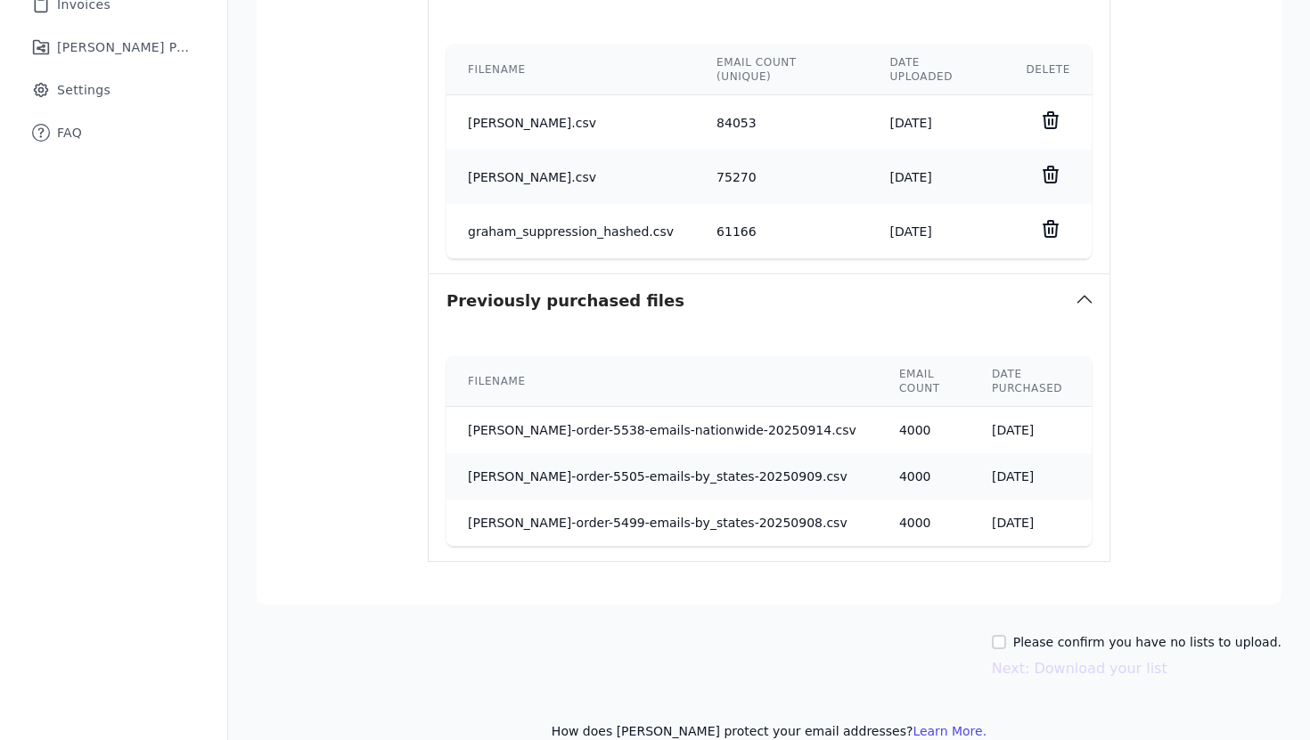
click at [1081, 633] on label "Please confirm you have no lists to upload." at bounding box center [1147, 642] width 268 height 18
click at [1006, 635] on input "Please confirm you have no lists to upload." at bounding box center [999, 642] width 14 height 14
checkbox input "true"
click at [1068, 658] on button "Next: Download your list" at bounding box center [1080, 668] width 176 height 21
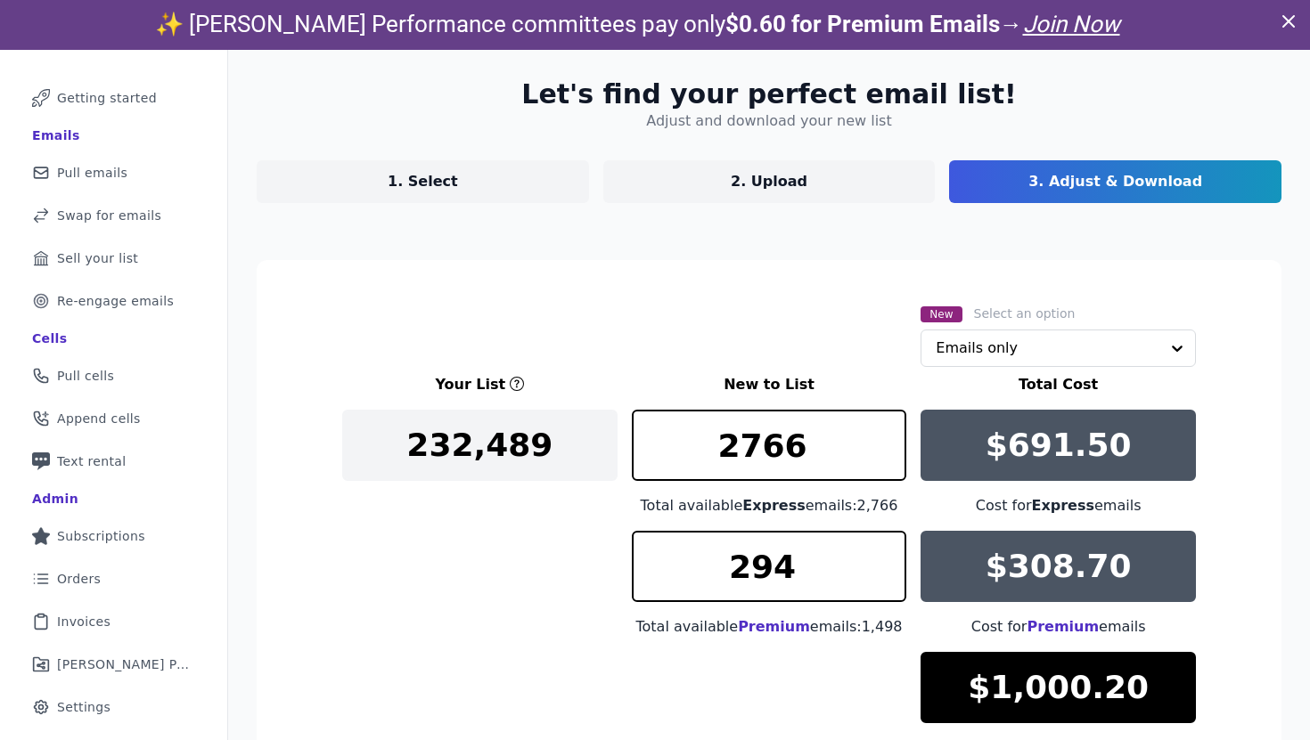
scroll to position [265, 0]
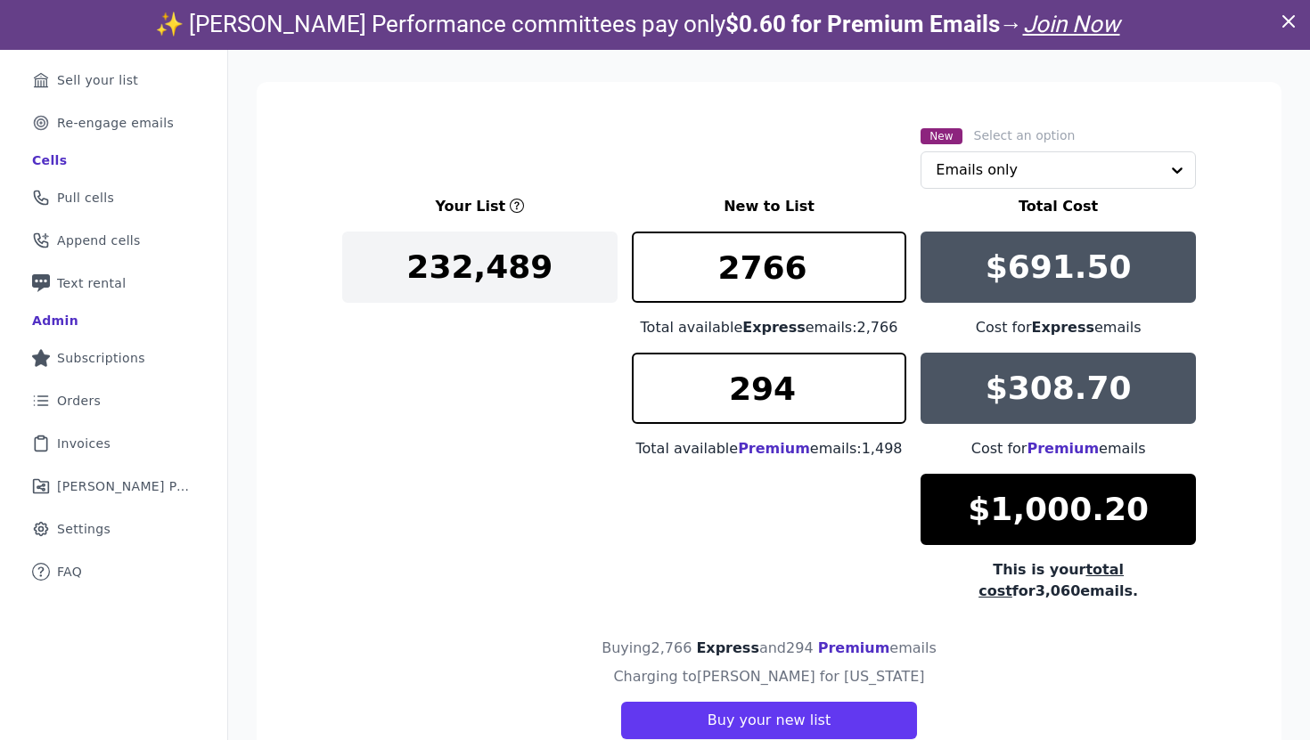
click at [550, 452] on div "Your List New to List Total Cost 232,489 2766 Total available Express emails: 2…" at bounding box center [769, 399] width 854 height 406
click at [760, 452] on span "Premium" at bounding box center [774, 448] width 72 height 17
click at [850, 640] on span "Premium" at bounding box center [854, 648] width 72 height 17
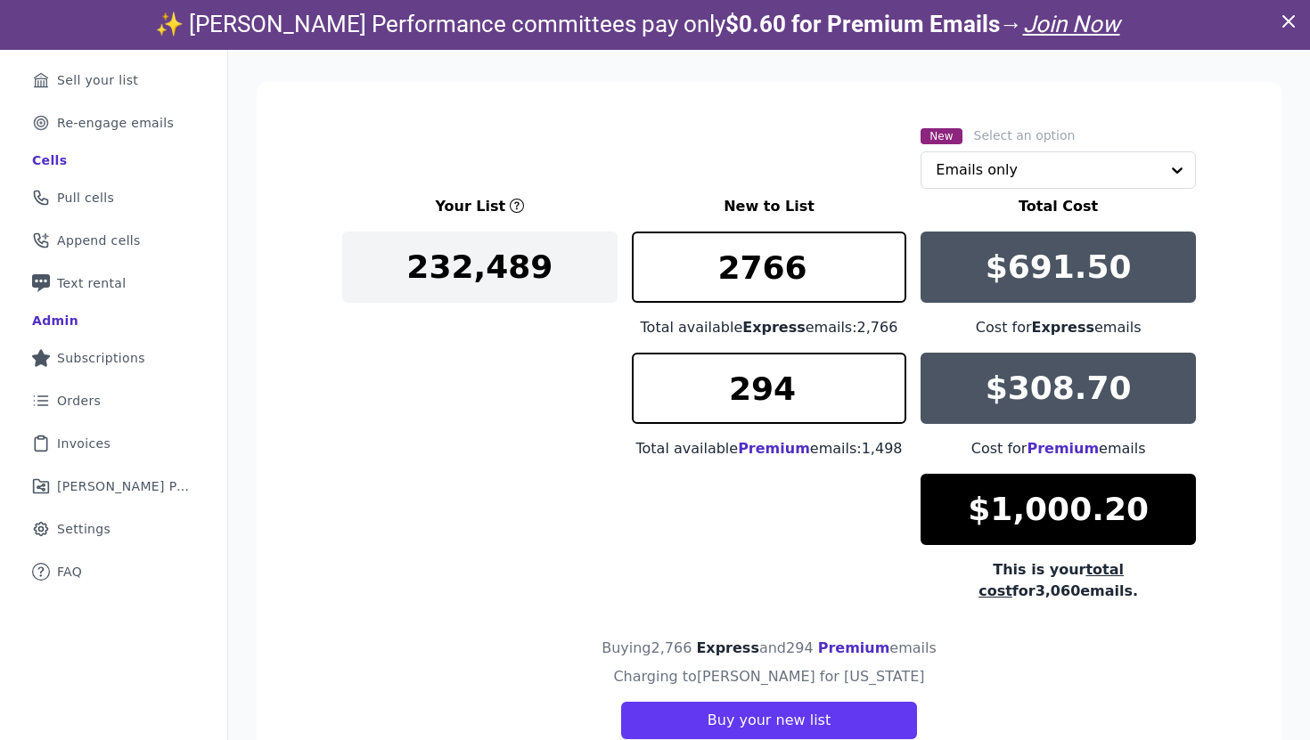
click at [466, 524] on div "Your List New to List Total Cost 232,489 2766 Total available Express emails: 2…" at bounding box center [769, 399] width 854 height 406
click at [490, 470] on div "Your List New to List Total Cost 232,489 2766 Total available Express emails: 2…" at bounding box center [769, 399] width 854 height 406
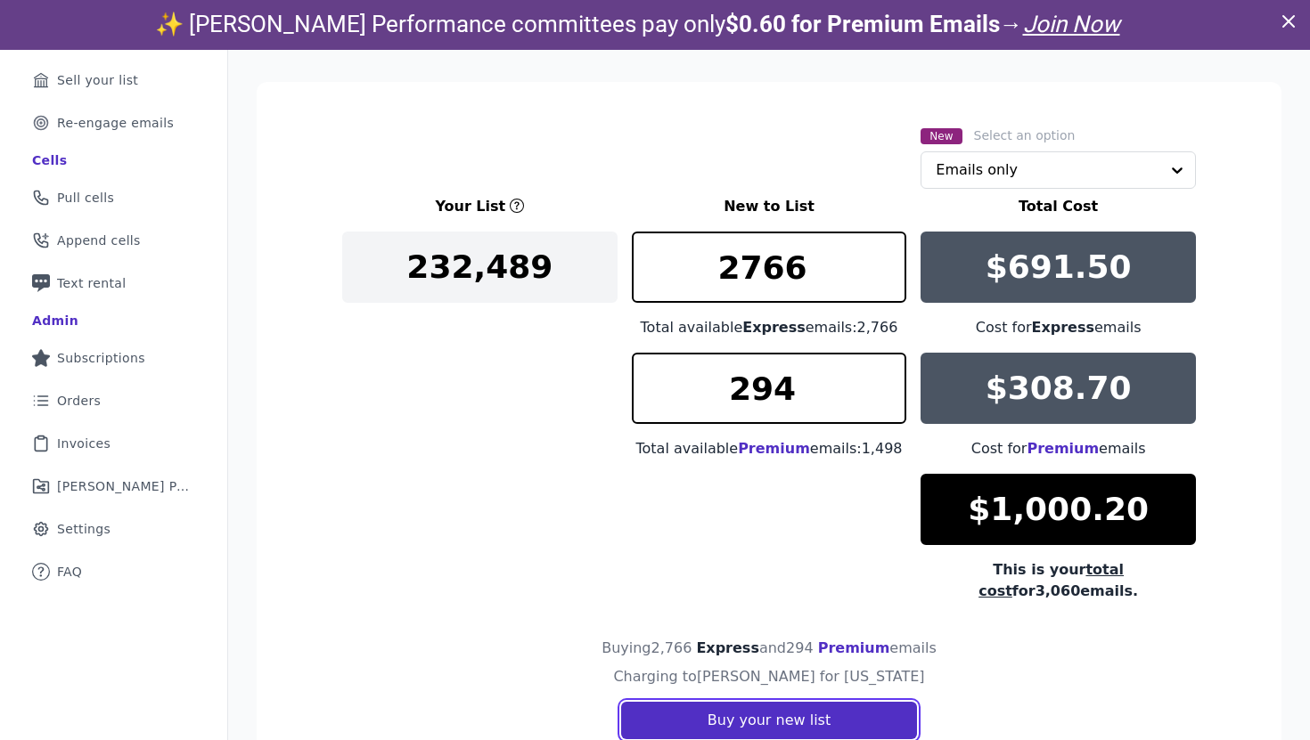
click at [758, 702] on button "Buy your new list" at bounding box center [769, 720] width 296 height 37
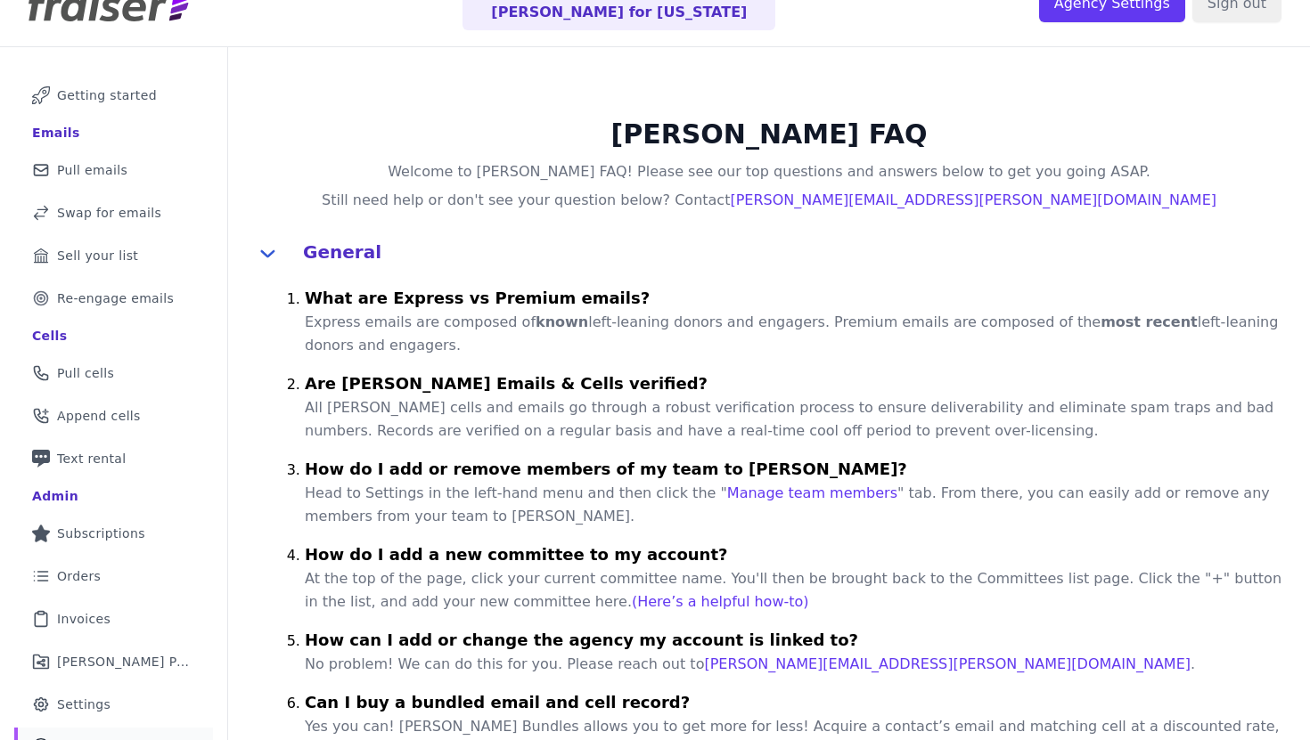
scroll to position [44, 0]
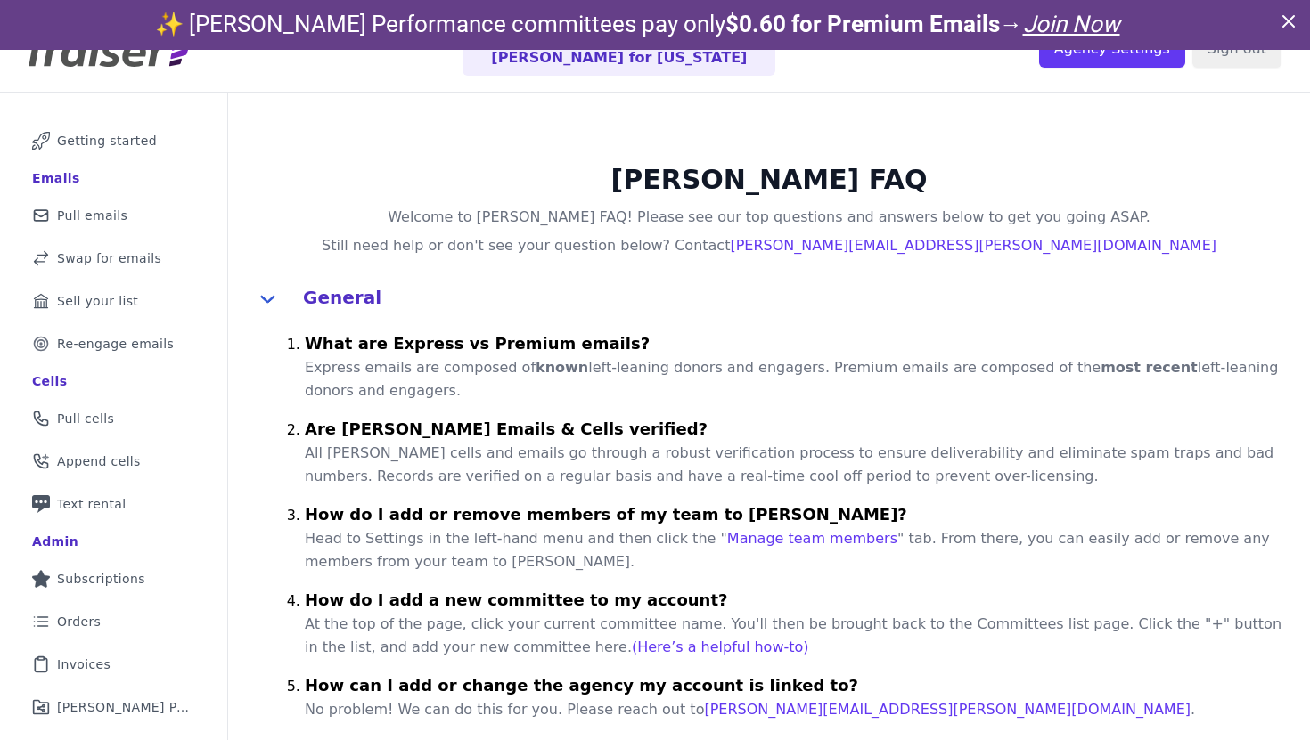
click at [498, 462] on p "All [PERSON_NAME] cells and emails go through a robust verification process to …" at bounding box center [797, 465] width 984 height 46
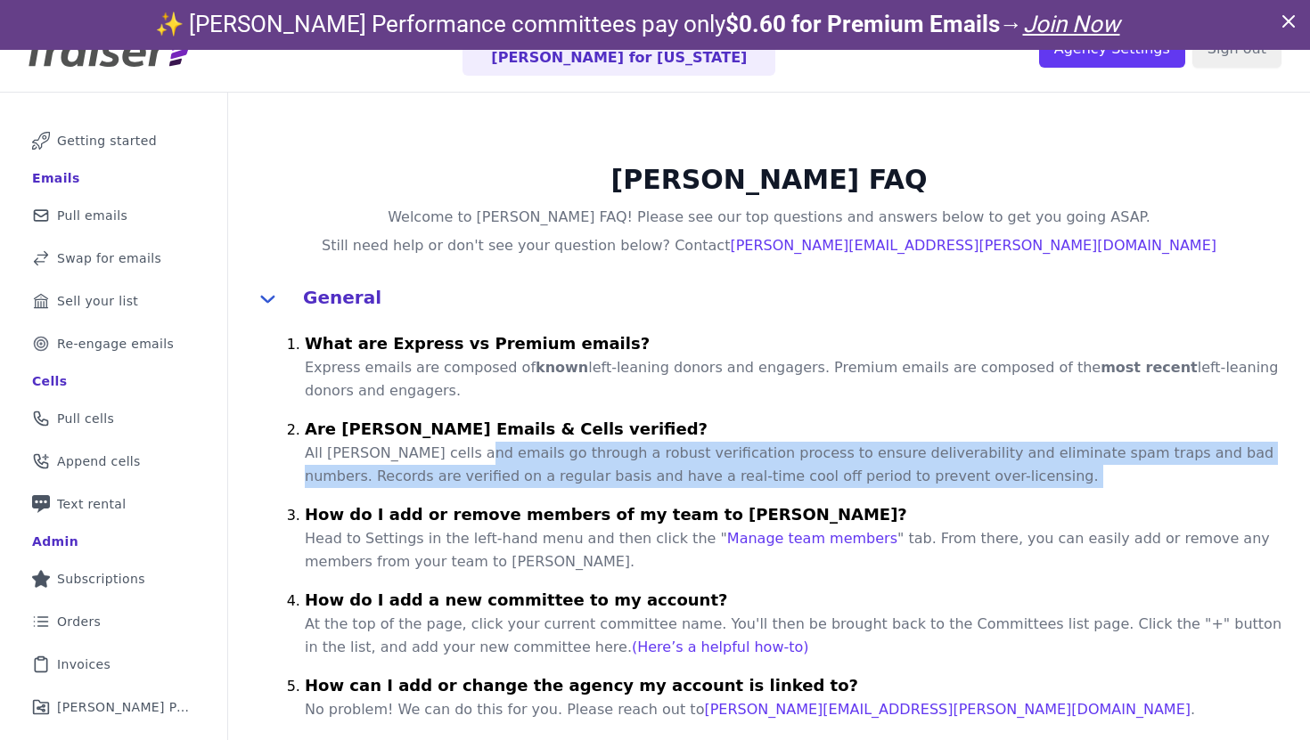
click at [498, 462] on p "All Fraiser cells and emails go through a robust verification process to ensure…" at bounding box center [797, 465] width 984 height 46
click at [466, 462] on p "All Fraiser cells and emails go through a robust verification process to ensure…" at bounding box center [797, 465] width 984 height 46
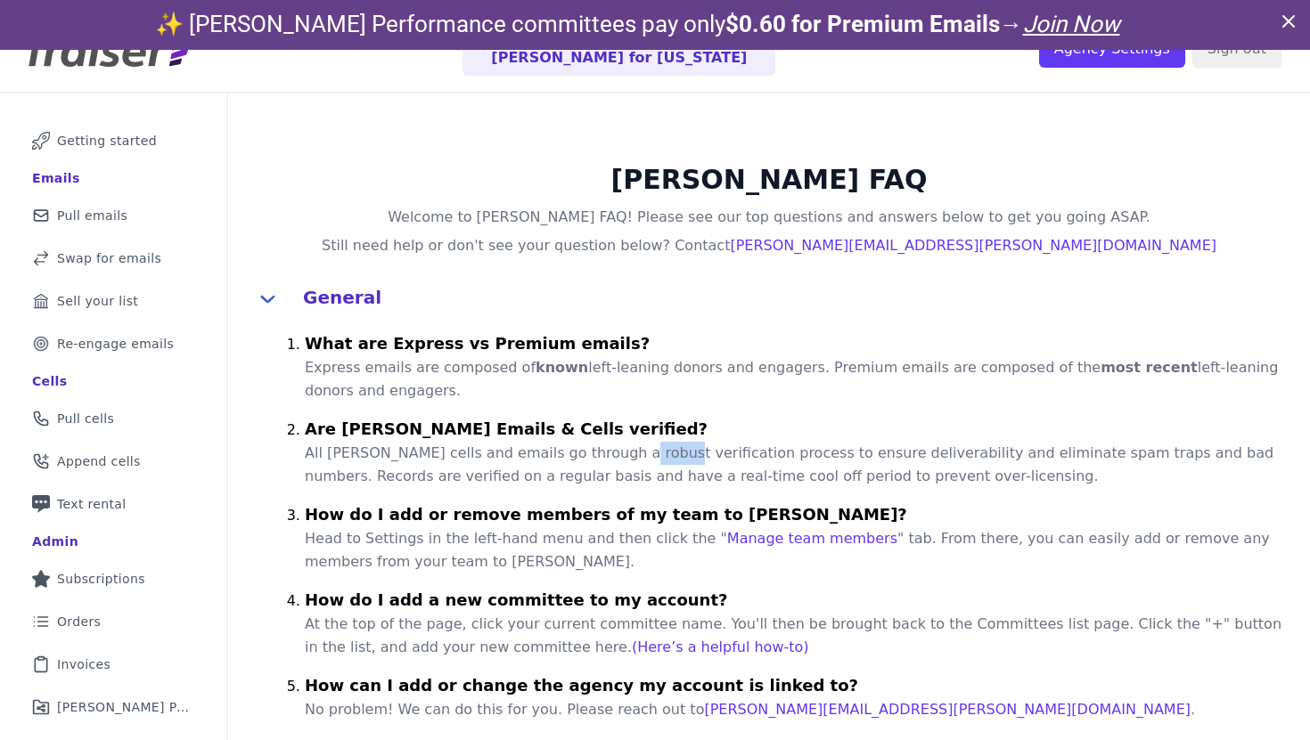
click at [466, 462] on p "All Fraiser cells and emails go through a robust verification process to ensure…" at bounding box center [797, 465] width 984 height 46
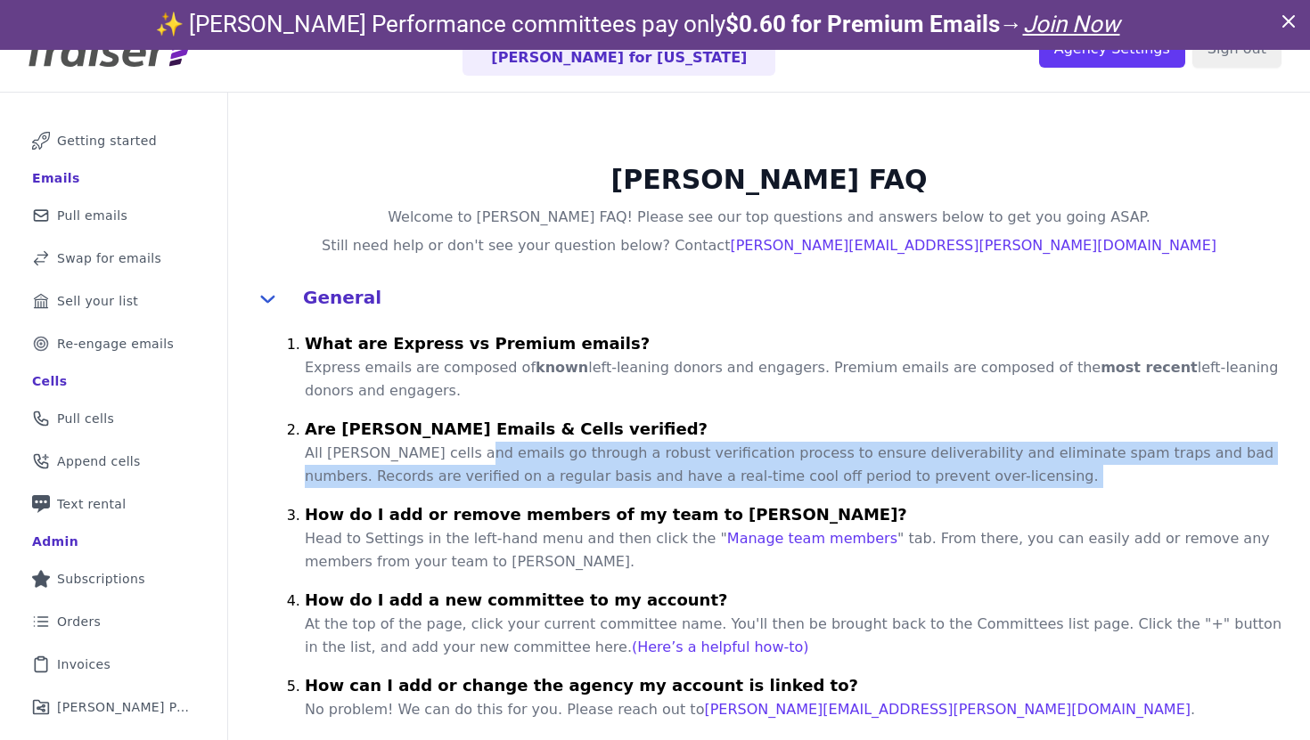
click at [466, 462] on p "All Fraiser cells and emails go through a robust verification process to ensure…" at bounding box center [797, 465] width 984 height 46
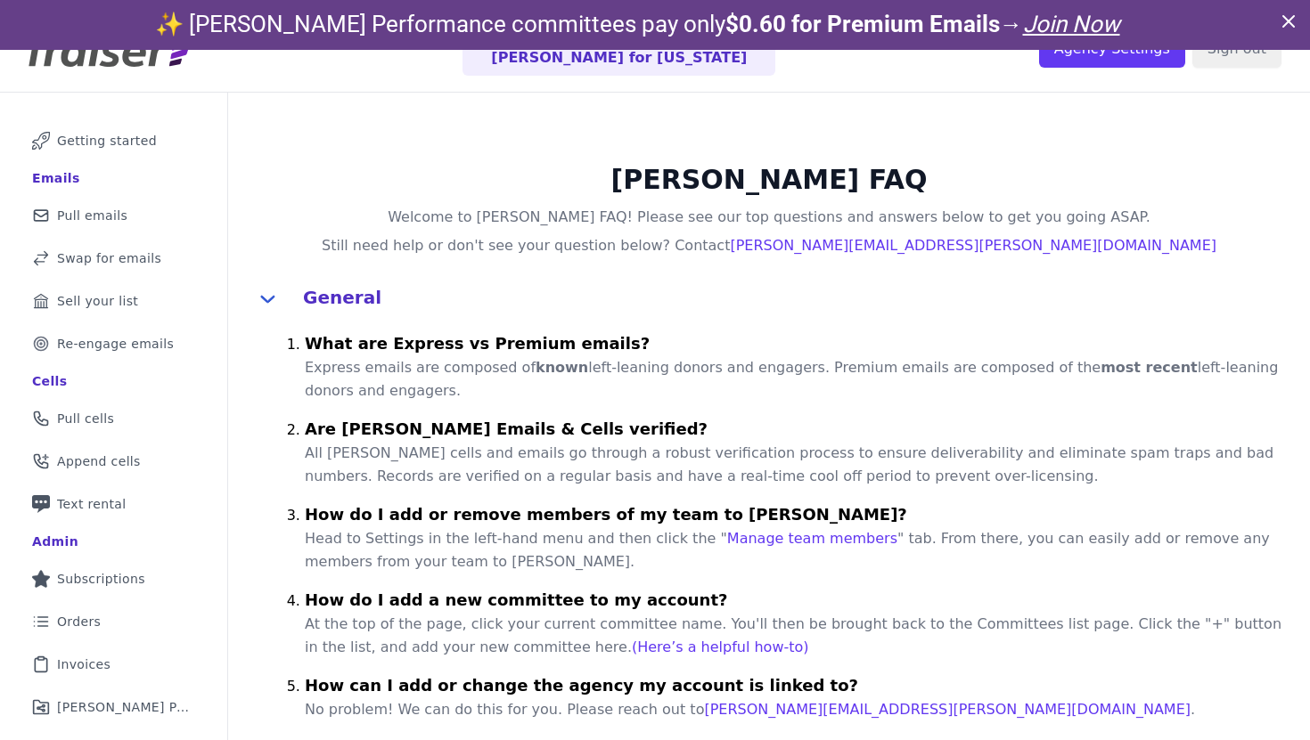
click at [617, 367] on p "Express emails are composed of known left-leaning donors and engagers. Premium …" at bounding box center [797, 379] width 984 height 46
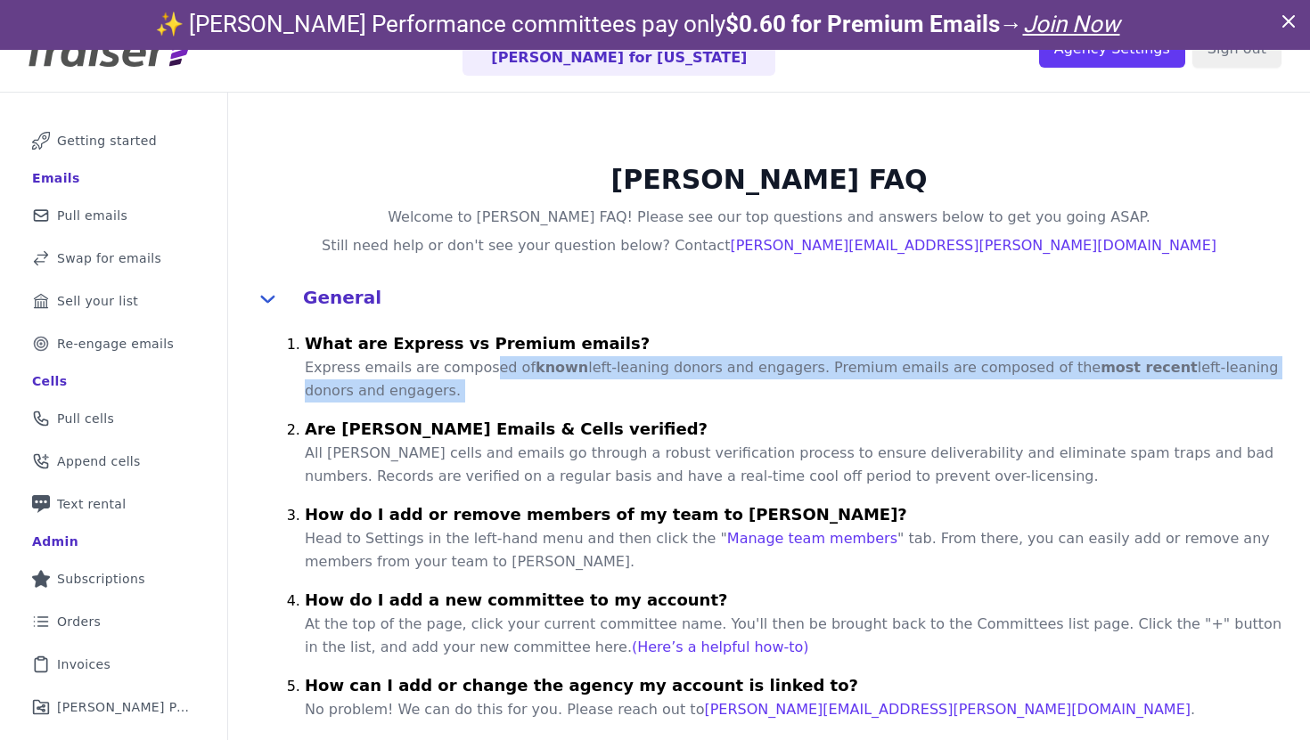
click at [617, 367] on p "Express emails are composed of known left-leaning donors and engagers. Premium …" at bounding box center [797, 379] width 984 height 46
click at [566, 373] on p "Express emails are composed of known left-leaning donors and engagers. Premium …" at bounding box center [797, 379] width 984 height 46
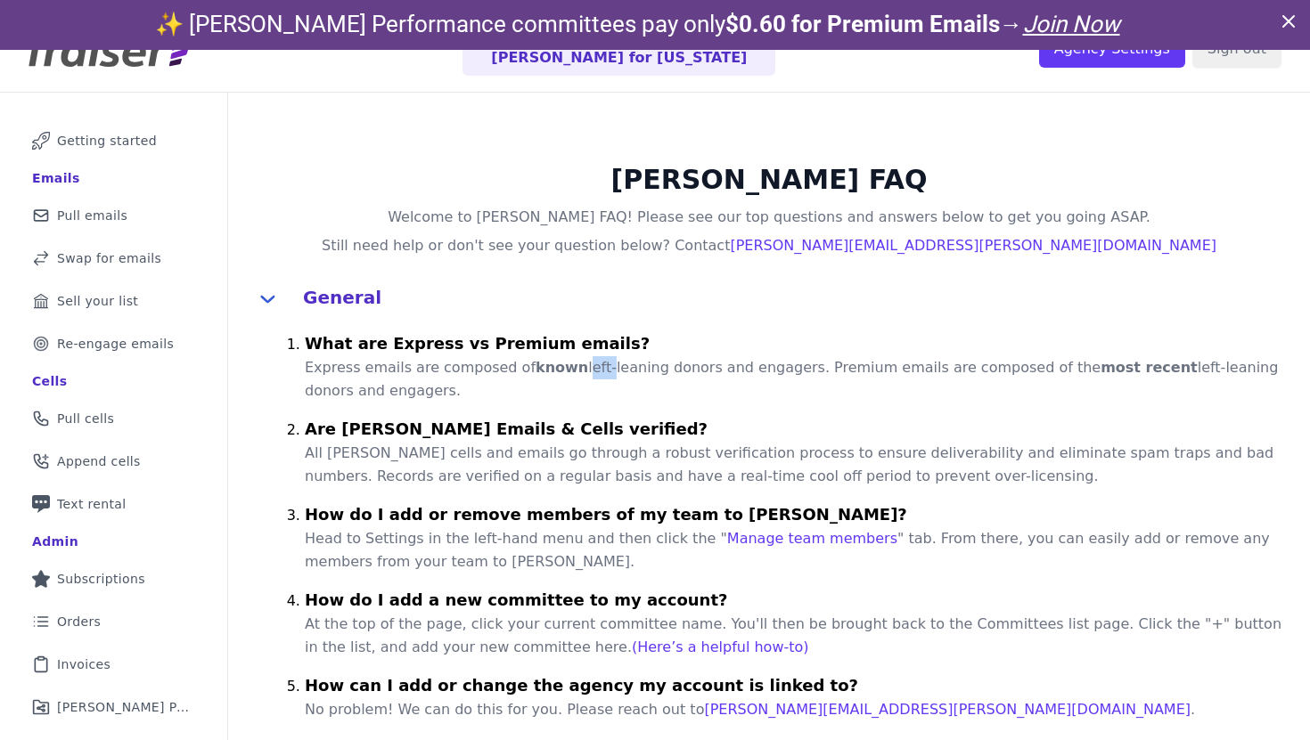
click at [566, 373] on p "Express emails are composed of known left-leaning donors and engagers. Premium …" at bounding box center [797, 379] width 984 height 46
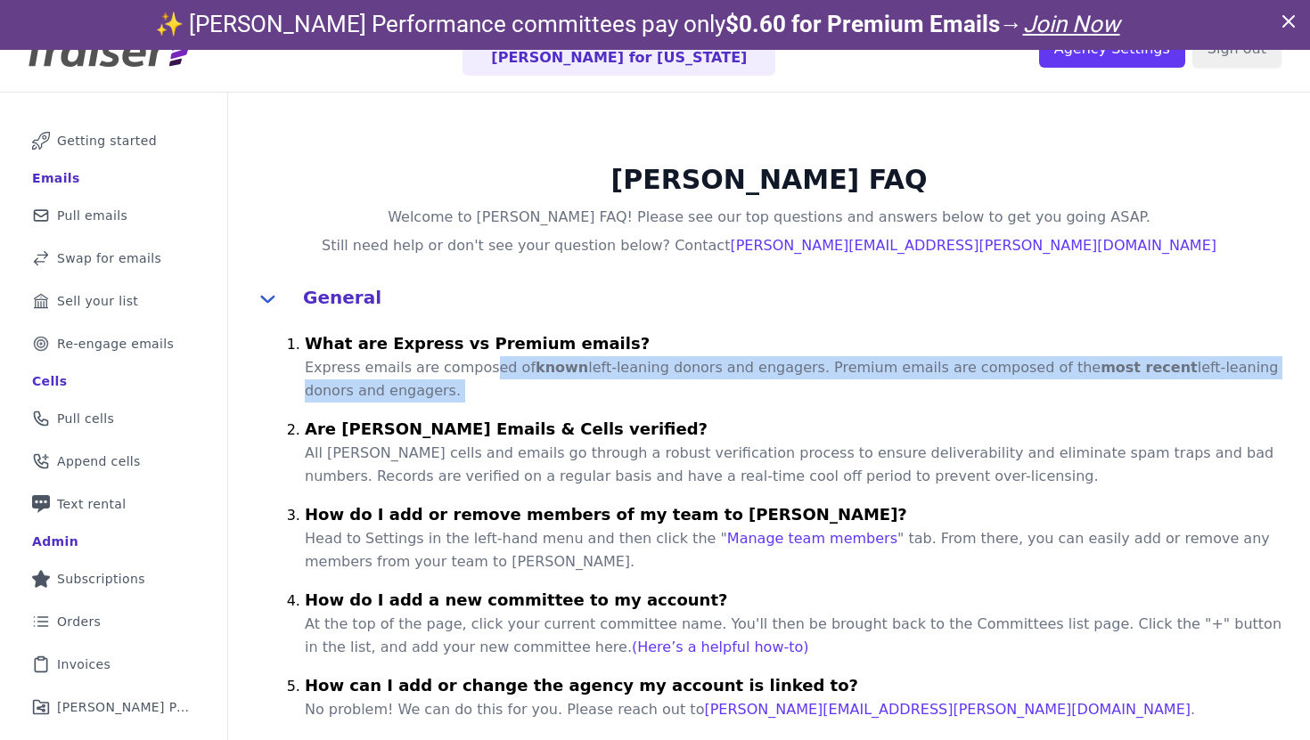
click at [566, 373] on p "Express emails are composed of known left-leaning donors and engagers. Premium …" at bounding box center [797, 379] width 984 height 46
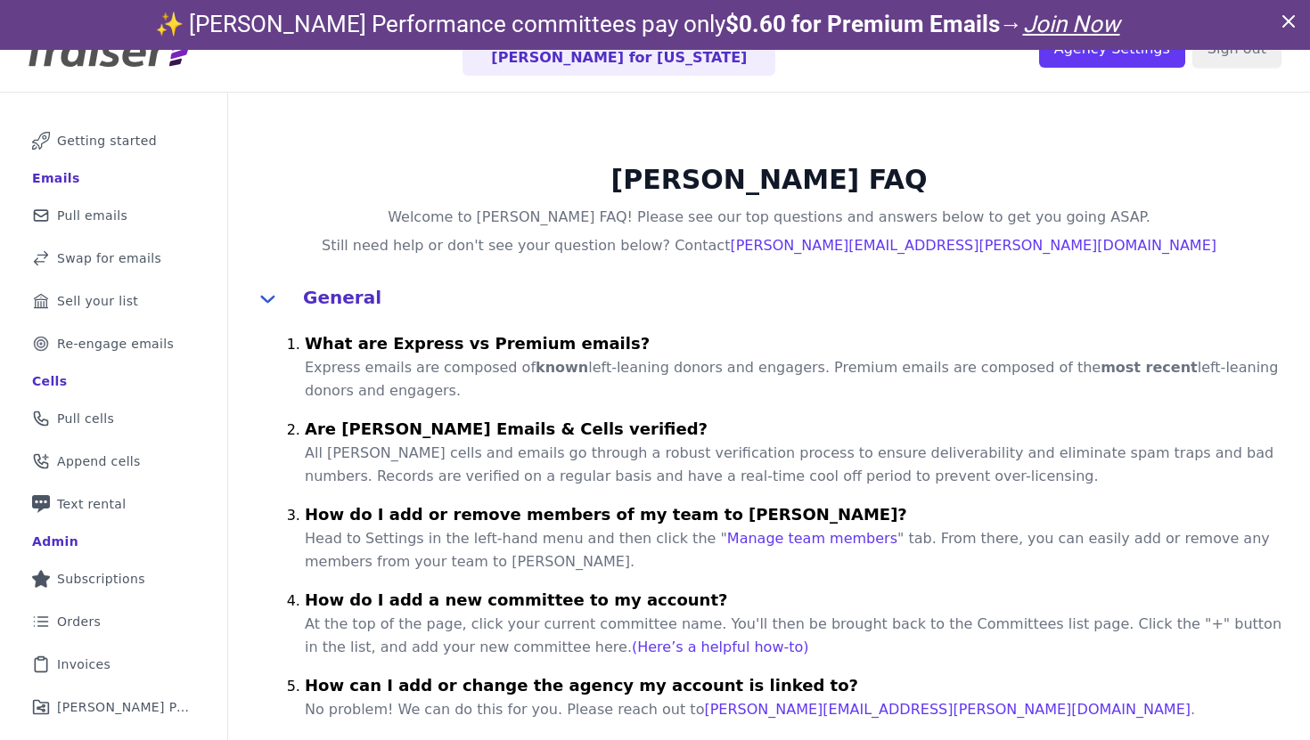
click at [533, 459] on p "All Fraiser cells and emails go through a robust verification process to ensure…" at bounding box center [797, 465] width 984 height 46
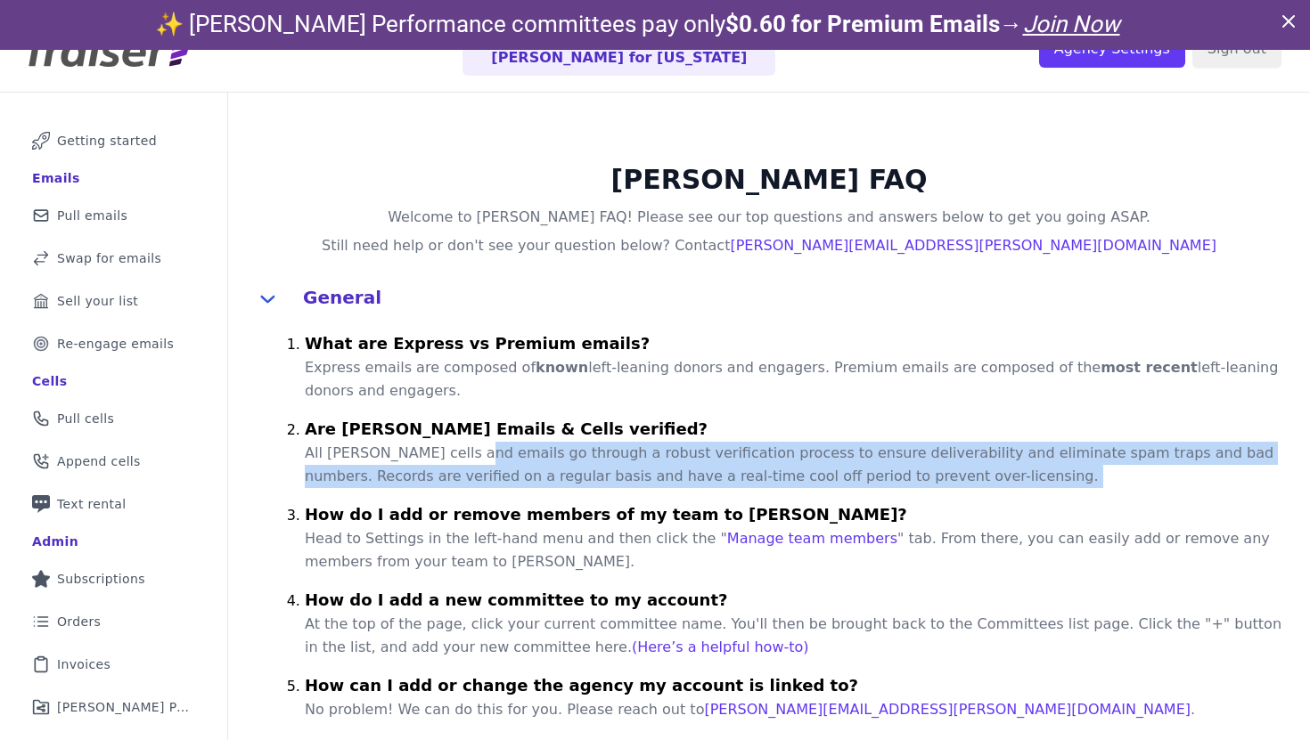
click at [533, 459] on p "All Fraiser cells and emails go through a robust verification process to ensure…" at bounding box center [797, 465] width 984 height 46
click at [490, 470] on p "All Fraiser cells and emails go through a robust verification process to ensure…" at bounding box center [797, 465] width 984 height 46
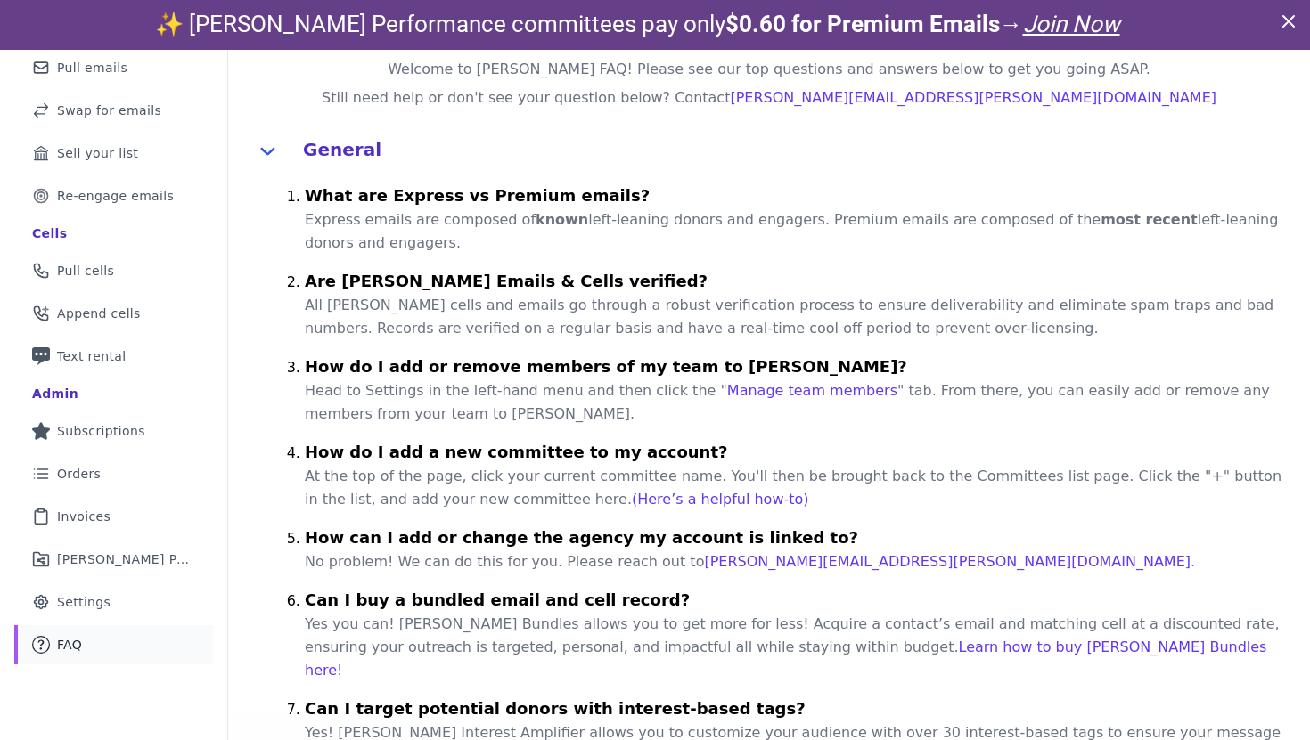
scroll to position [76, 0]
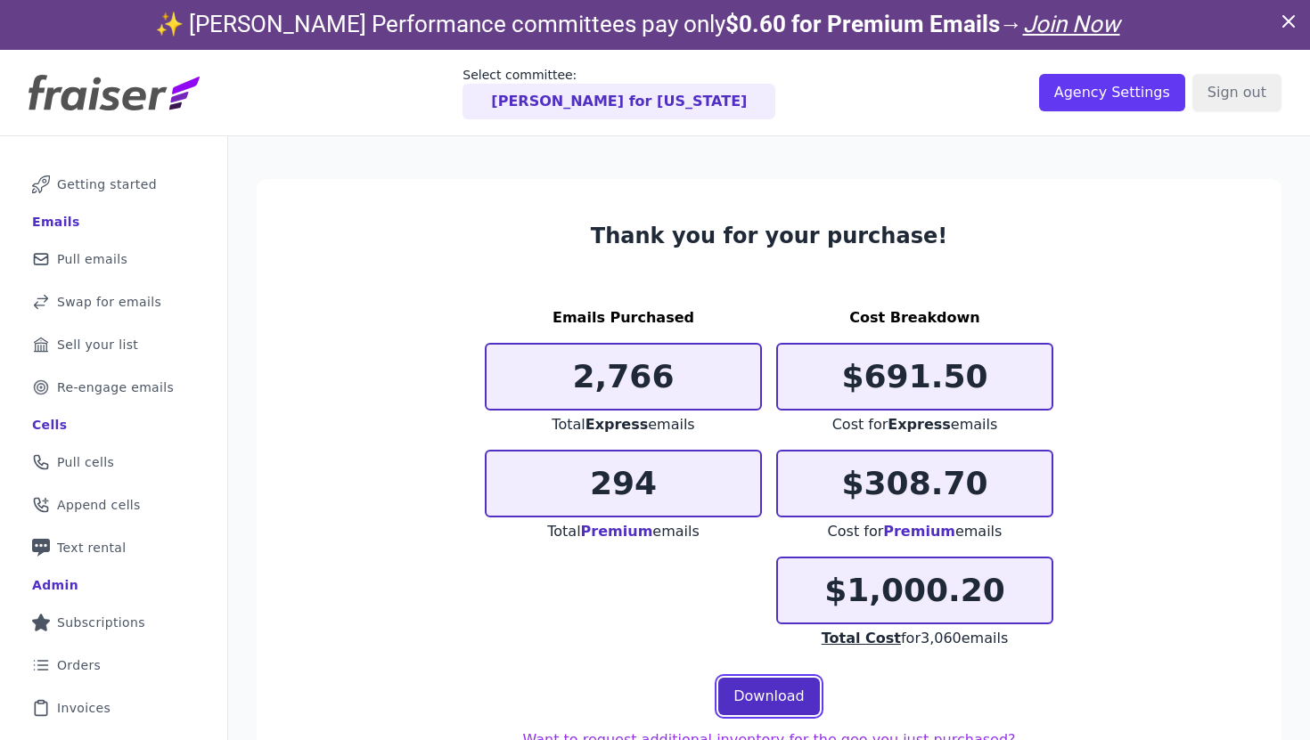
click at [736, 688] on link "Download" at bounding box center [769, 696] width 102 height 37
